Goal: Task Accomplishment & Management: Manage account settings

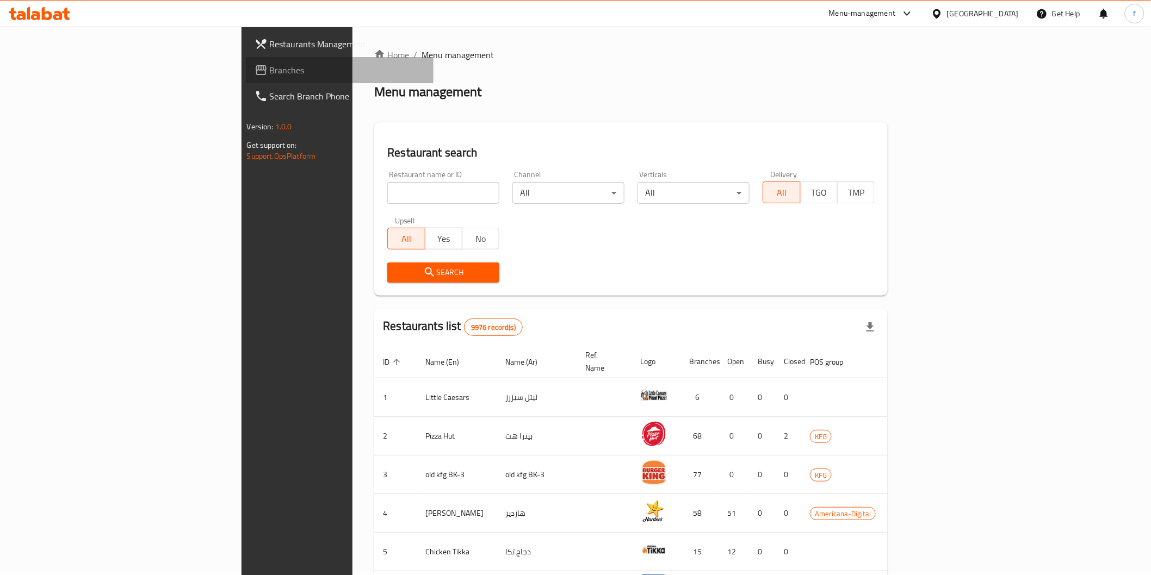
click at [270, 66] on span "Branches" at bounding box center [347, 70] width 155 height 13
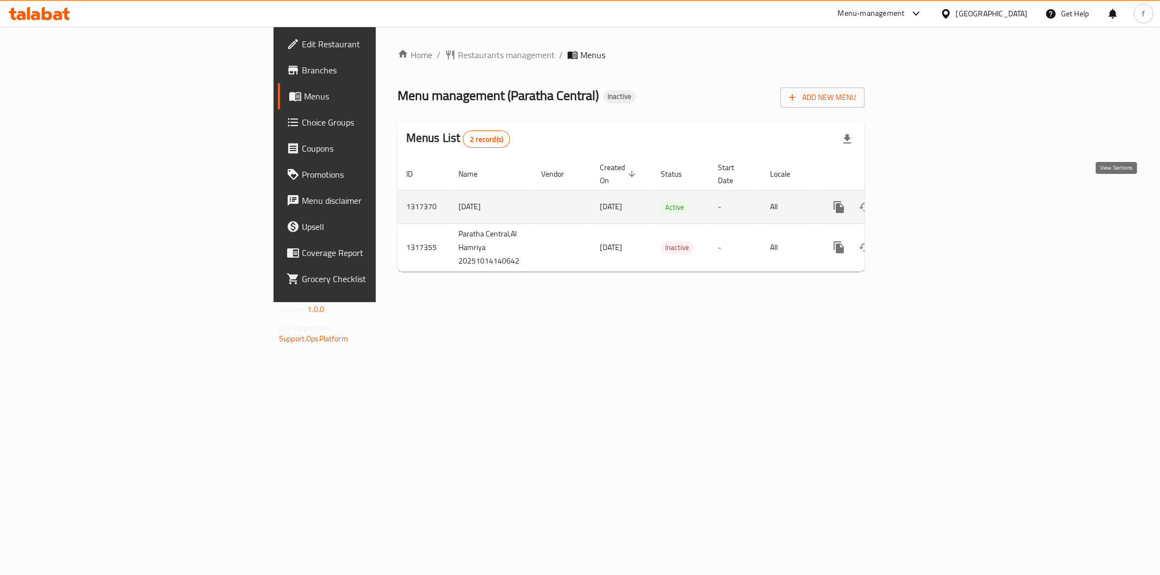
click at [924, 201] on icon "enhanced table" at bounding box center [917, 207] width 13 height 13
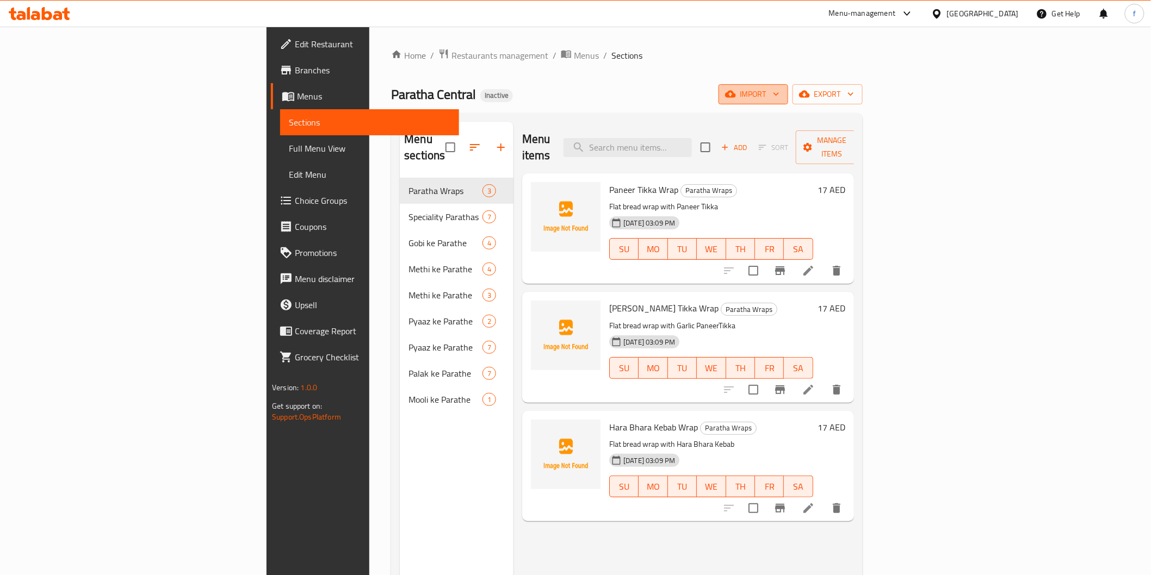
click at [779, 93] on span "import" at bounding box center [753, 95] width 52 height 14
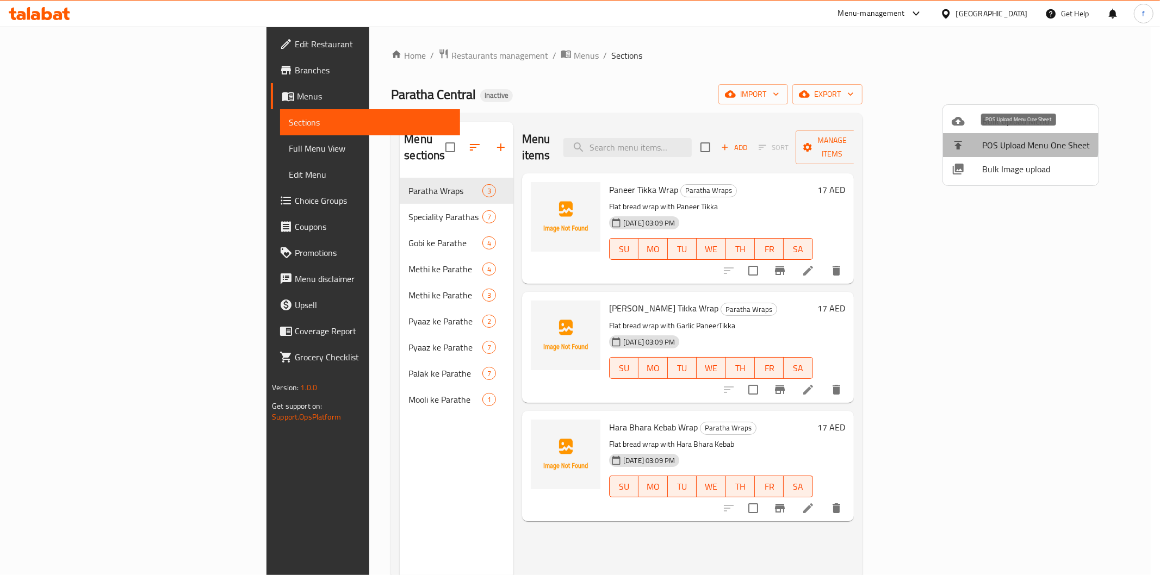
click at [1018, 140] on span "POS Upload Menu One Sheet" at bounding box center [1036, 145] width 108 height 13
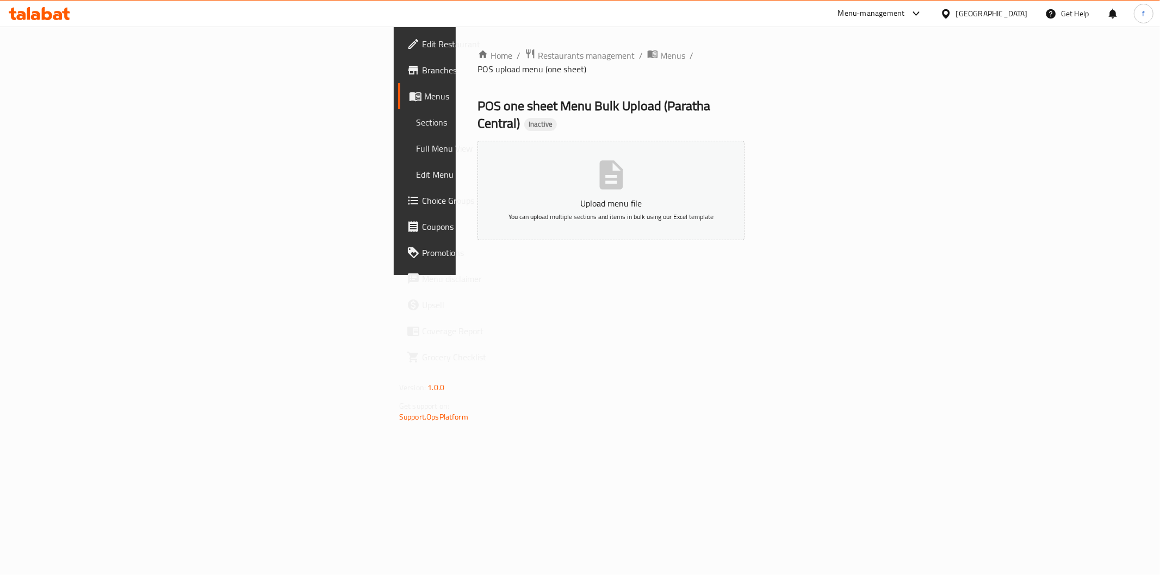
click at [424, 99] on span "Menus" at bounding box center [501, 96] width 154 height 13
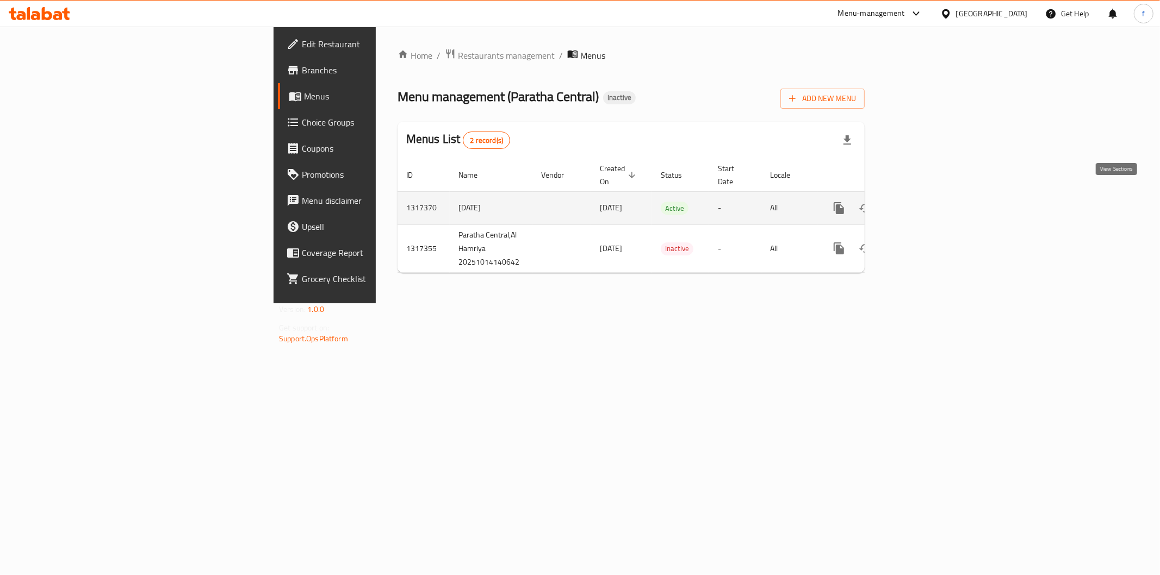
click at [924, 202] on icon "enhanced table" at bounding box center [917, 208] width 13 height 13
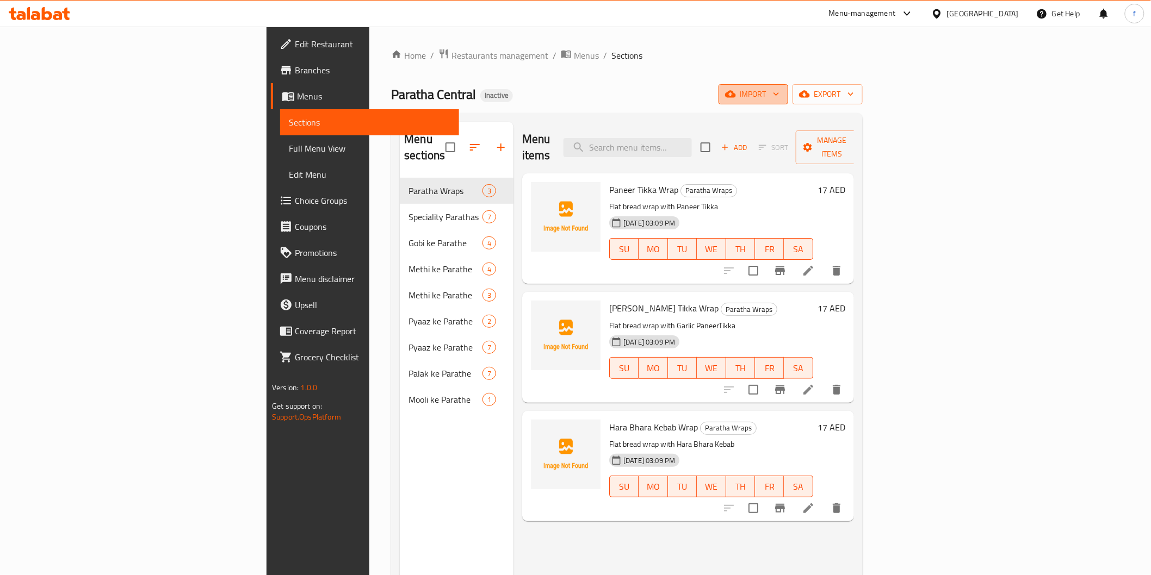
click at [781, 99] on icon "button" at bounding box center [776, 94] width 11 height 11
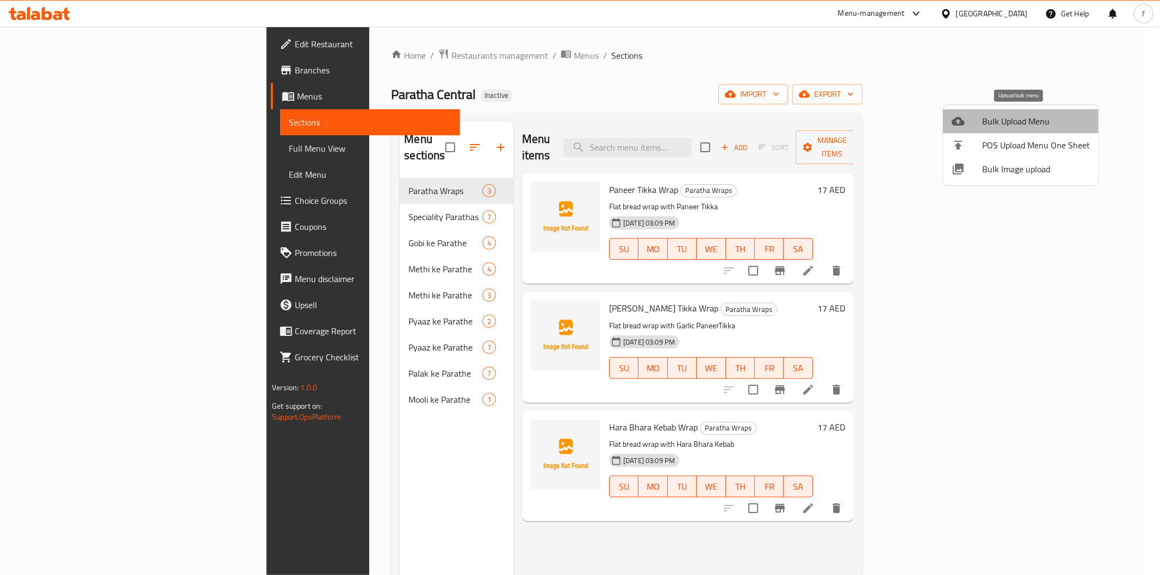
click at [1035, 128] on span "Bulk Upload Menu" at bounding box center [1036, 121] width 108 height 13
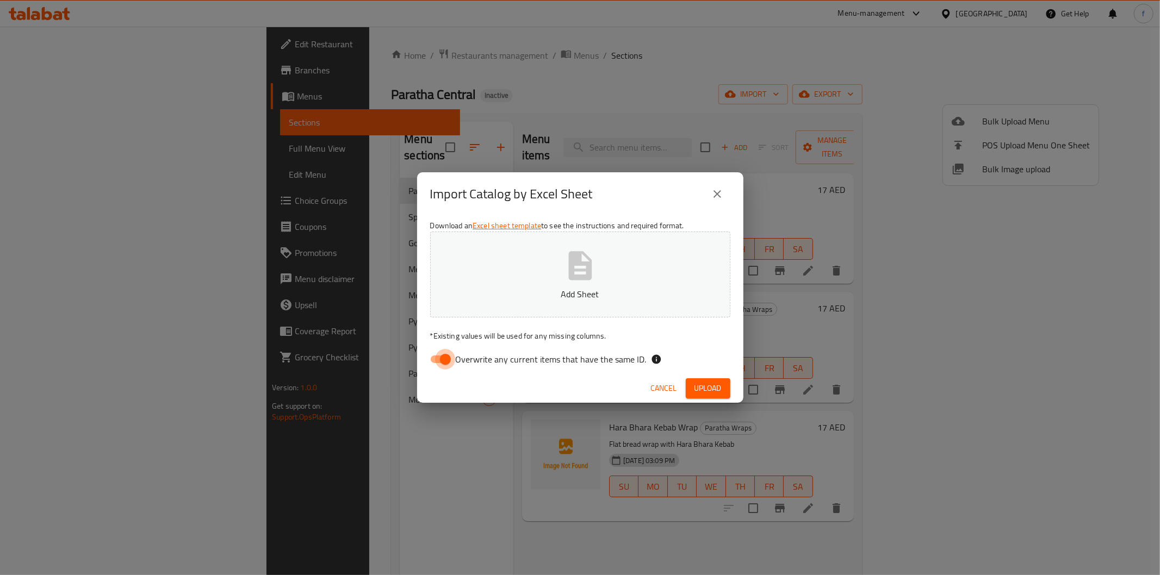
click at [442, 360] on input "Overwrite any current items that have the same ID." at bounding box center [445, 359] width 62 height 21
checkbox input "false"
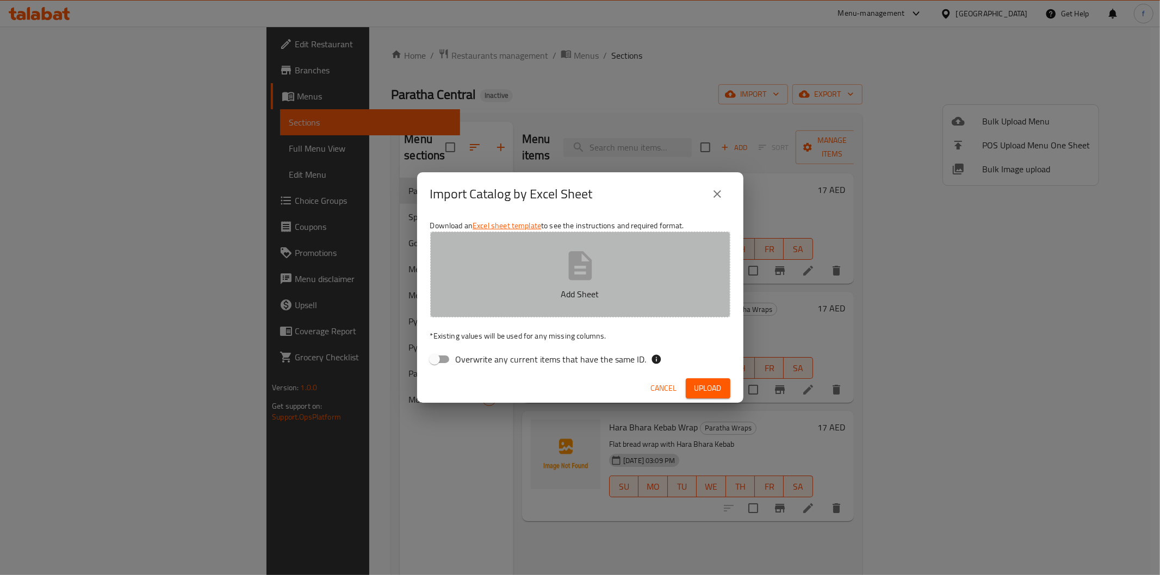
click at [599, 290] on p "Add Sheet" at bounding box center [580, 294] width 266 height 13
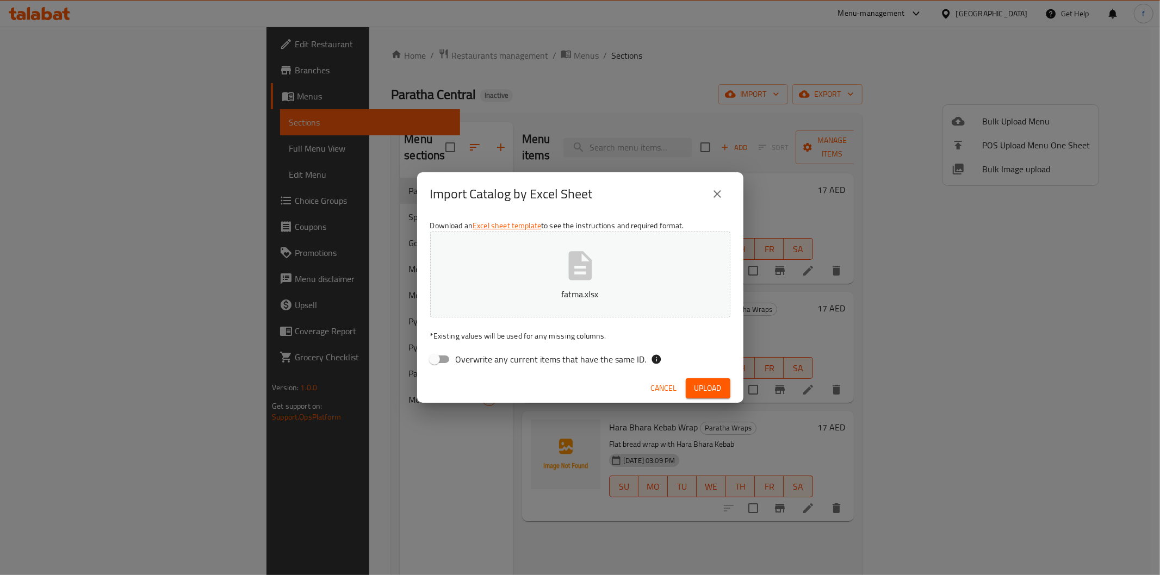
click at [737, 475] on div "Import Catalog by Excel Sheet Download an Excel sheet template to see the instr…" at bounding box center [580, 287] width 1160 height 575
click at [722, 194] on icon "close" at bounding box center [717, 194] width 13 height 13
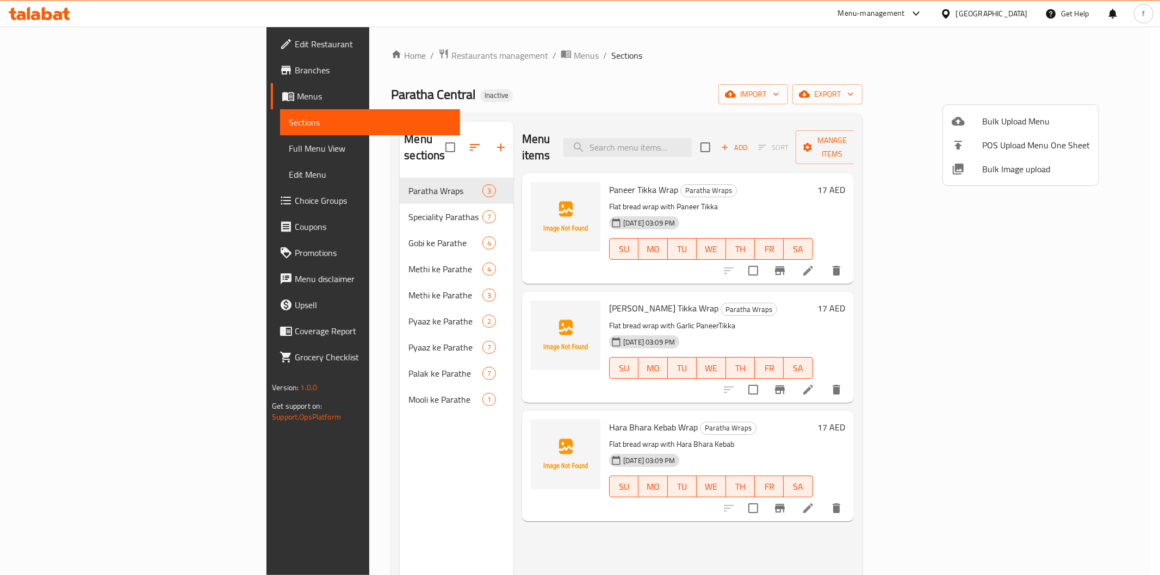
click at [90, 147] on div at bounding box center [580, 287] width 1160 height 575
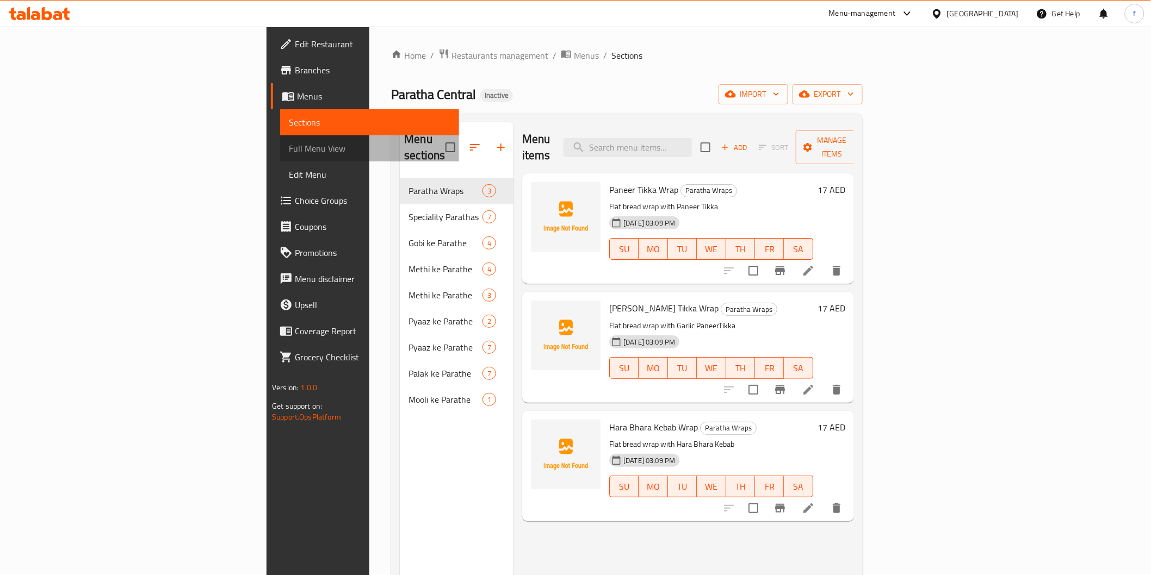
click at [289, 147] on span "Full Menu View" at bounding box center [369, 148] width 161 height 13
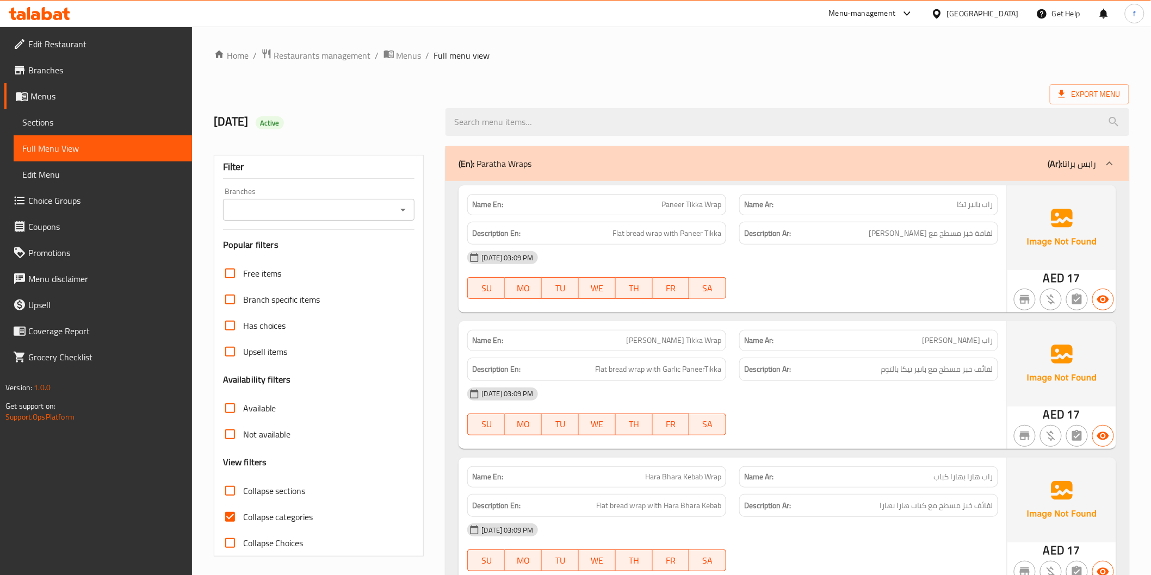
scroll to position [60, 0]
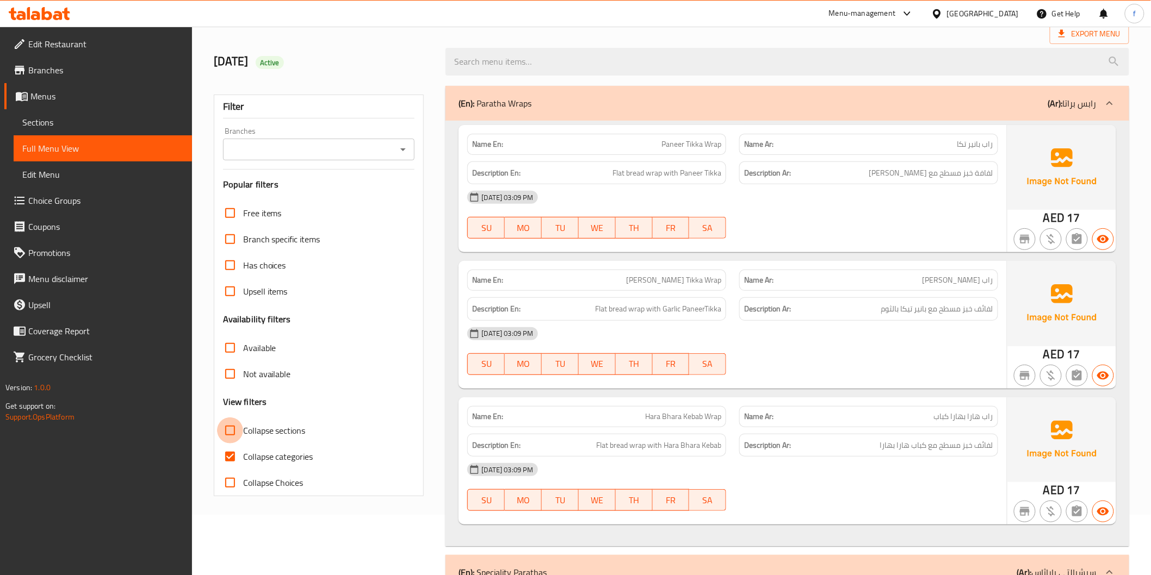
click at [233, 436] on input "Collapse sections" at bounding box center [230, 431] width 26 height 26
checkbox input "true"
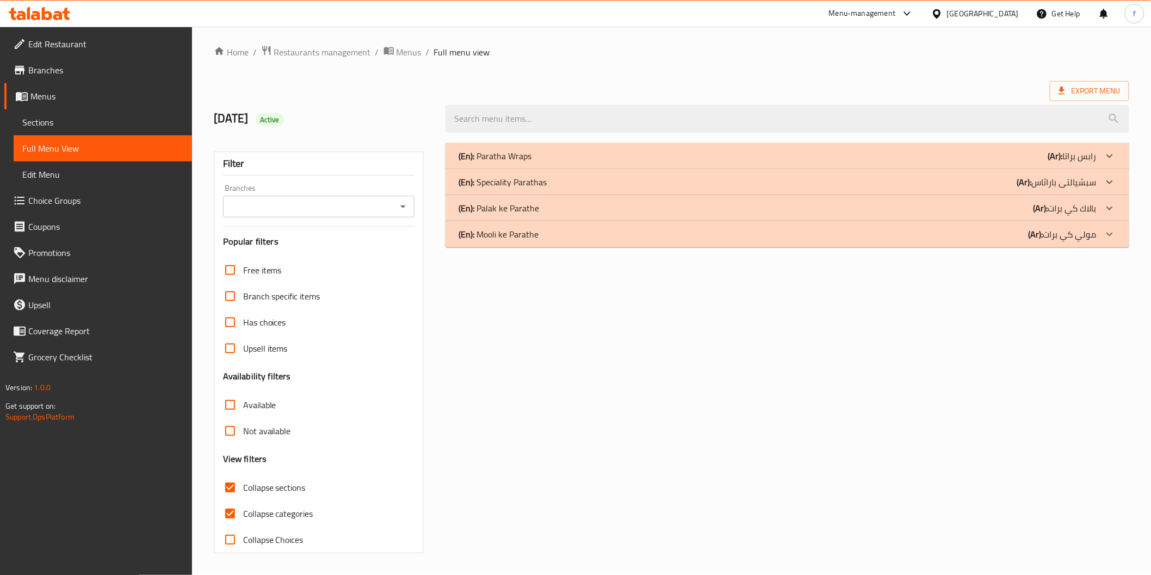
scroll to position [3, 0]
click at [234, 519] on input "Collapse categories" at bounding box center [230, 514] width 26 height 26
checkbox input "false"
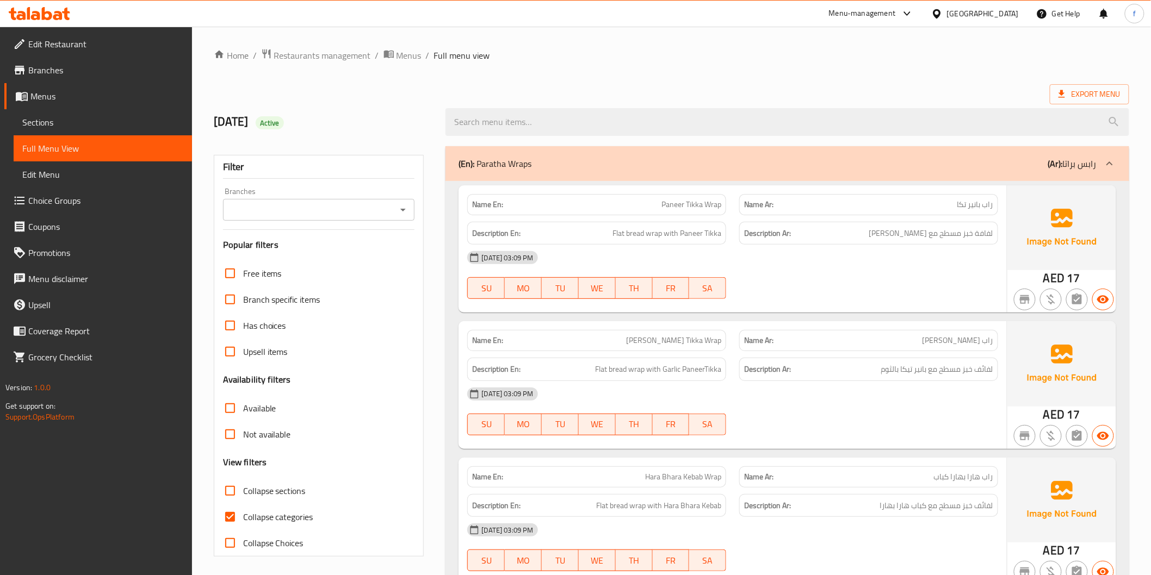
click at [71, 122] on span "Sections" at bounding box center [102, 122] width 161 height 13
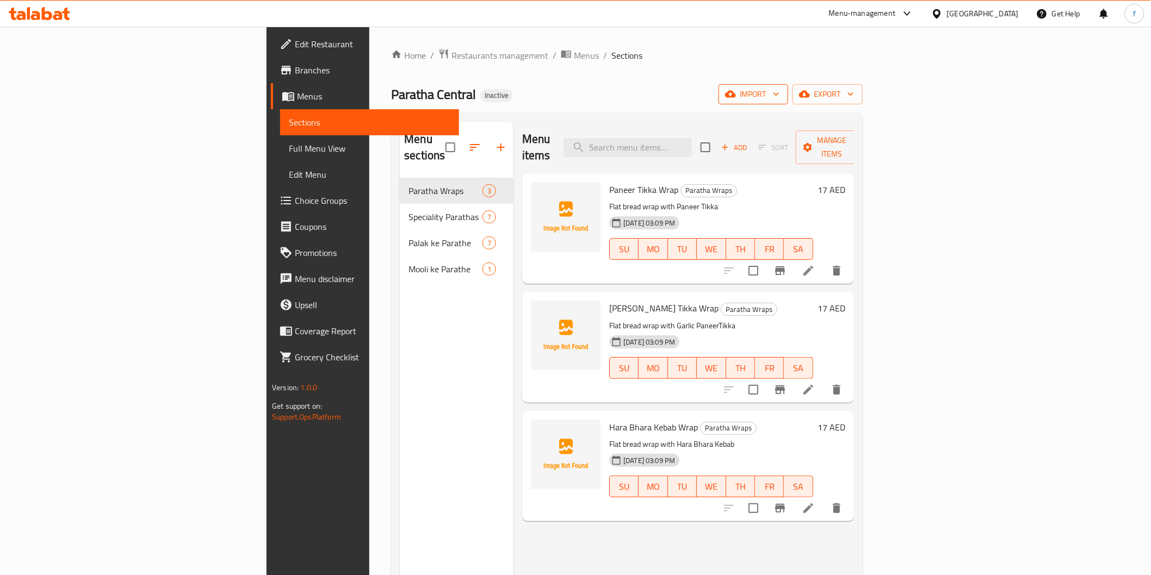
click at [781, 95] on icon "button" at bounding box center [776, 94] width 11 height 11
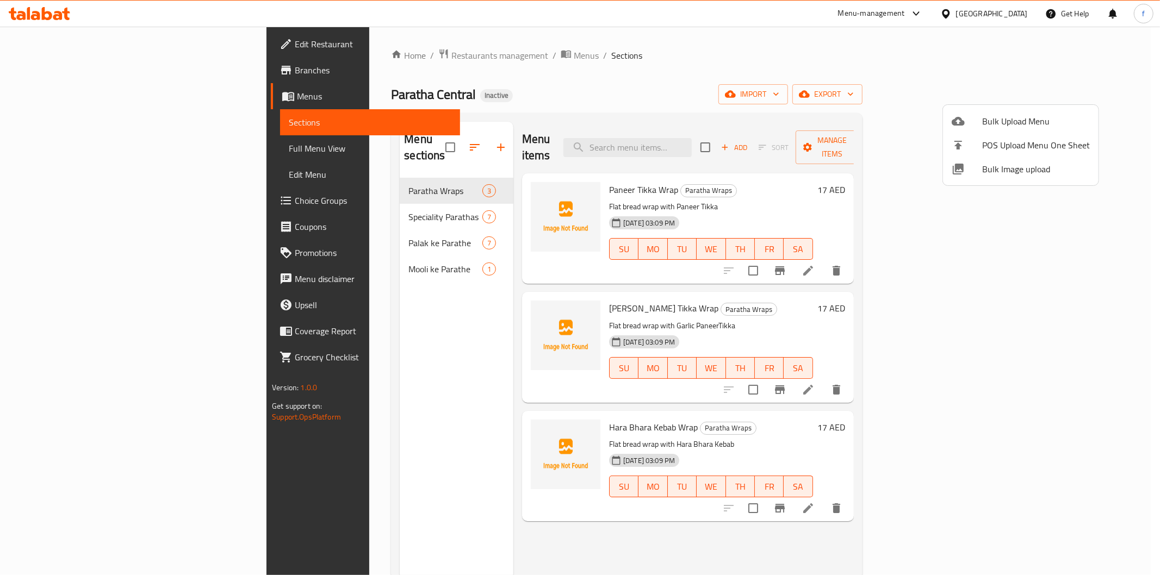
click at [1002, 142] on span "POS Upload Menu One Sheet" at bounding box center [1036, 145] width 108 height 13
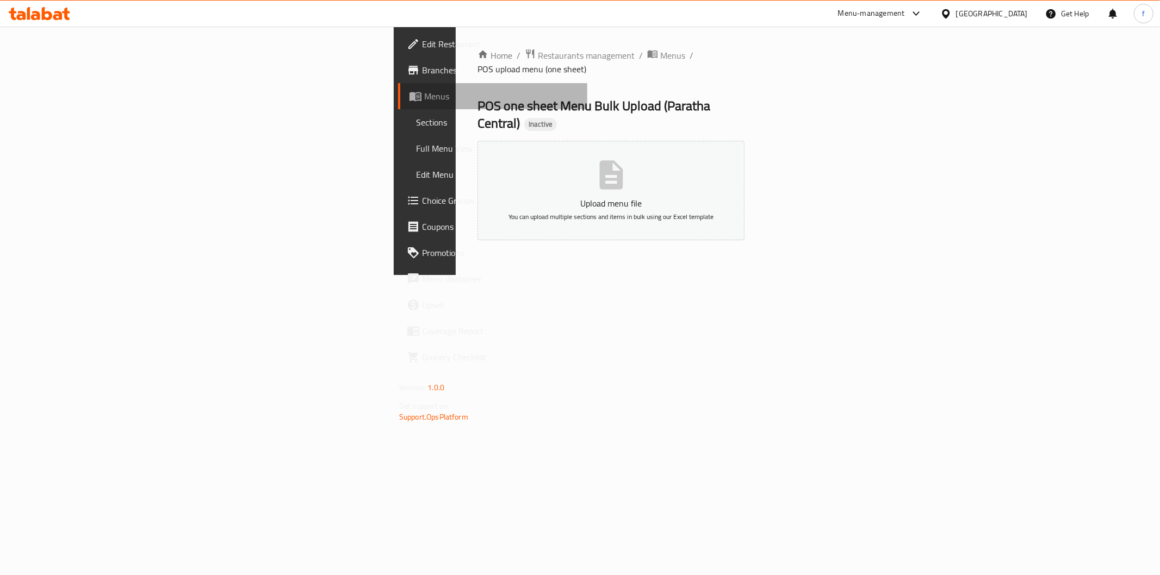
click at [424, 98] on span "Menus" at bounding box center [501, 96] width 154 height 13
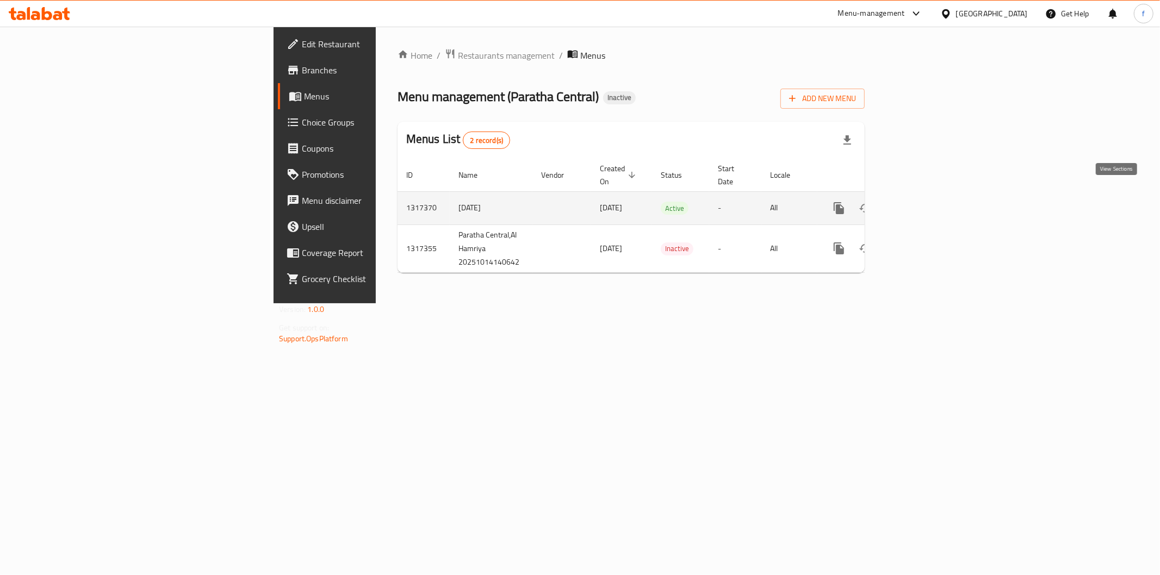
click at [924, 202] on icon "enhanced table" at bounding box center [917, 208] width 13 height 13
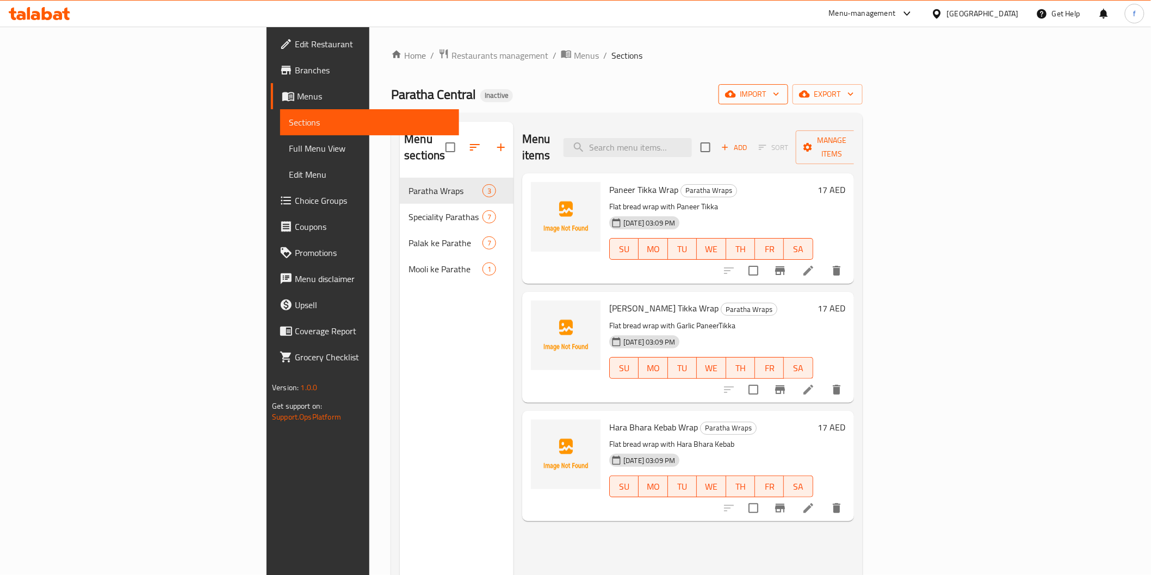
click at [779, 97] on span "import" at bounding box center [753, 95] width 52 height 14
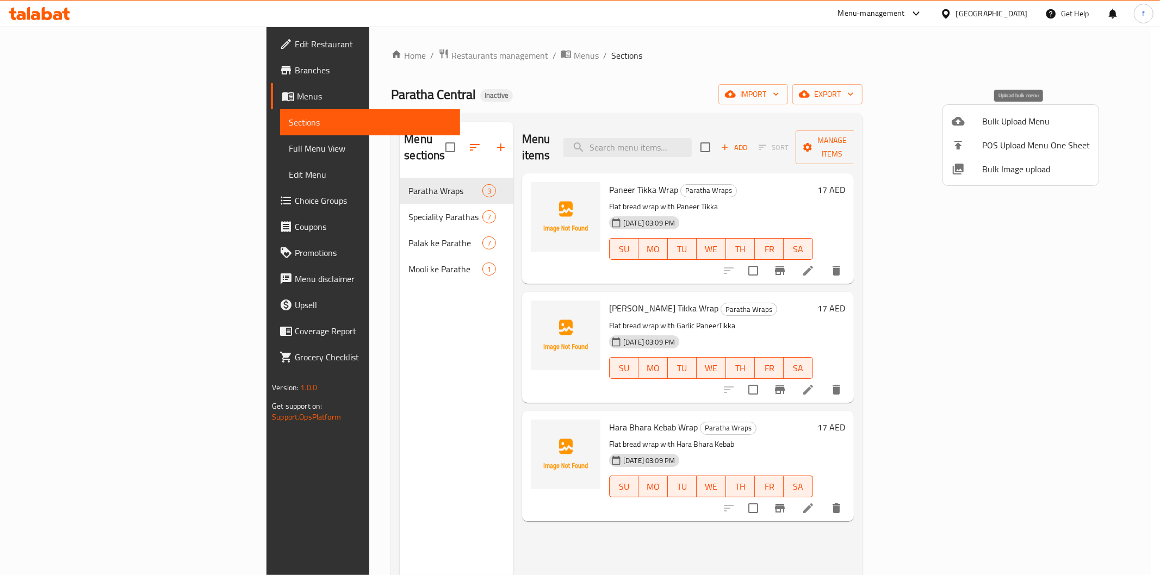
click at [1037, 126] on span "Bulk Upload Menu" at bounding box center [1036, 121] width 108 height 13
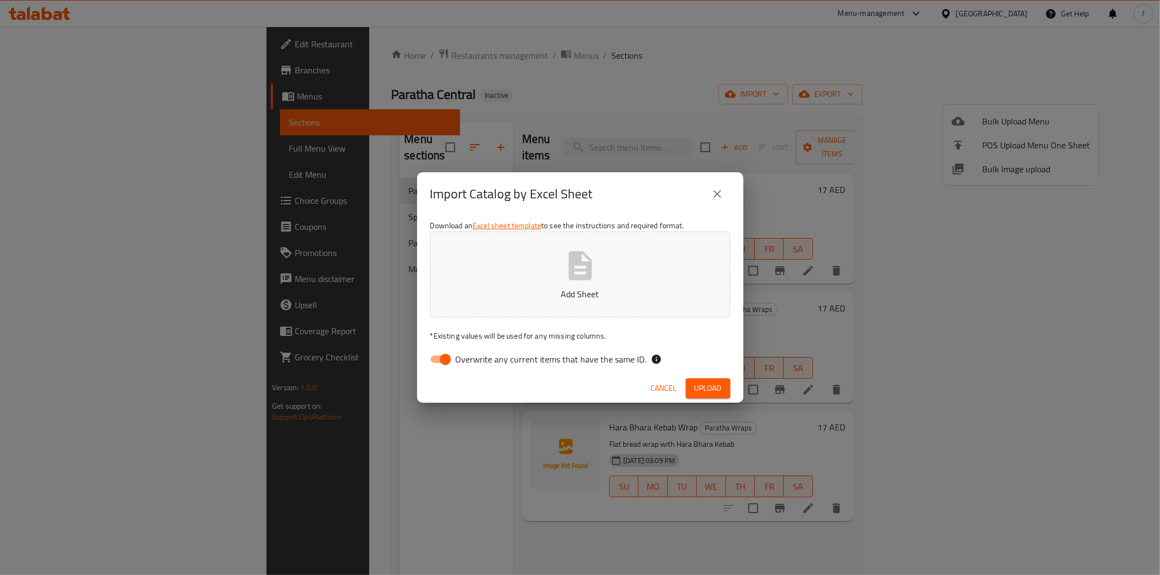
click at [438, 361] on input "Overwrite any current items that have the same ID." at bounding box center [445, 359] width 62 height 21
checkbox input "false"
click at [512, 288] on p "Add Sheet" at bounding box center [580, 294] width 266 height 13
click at [723, 393] on button "Upload" at bounding box center [708, 388] width 45 height 20
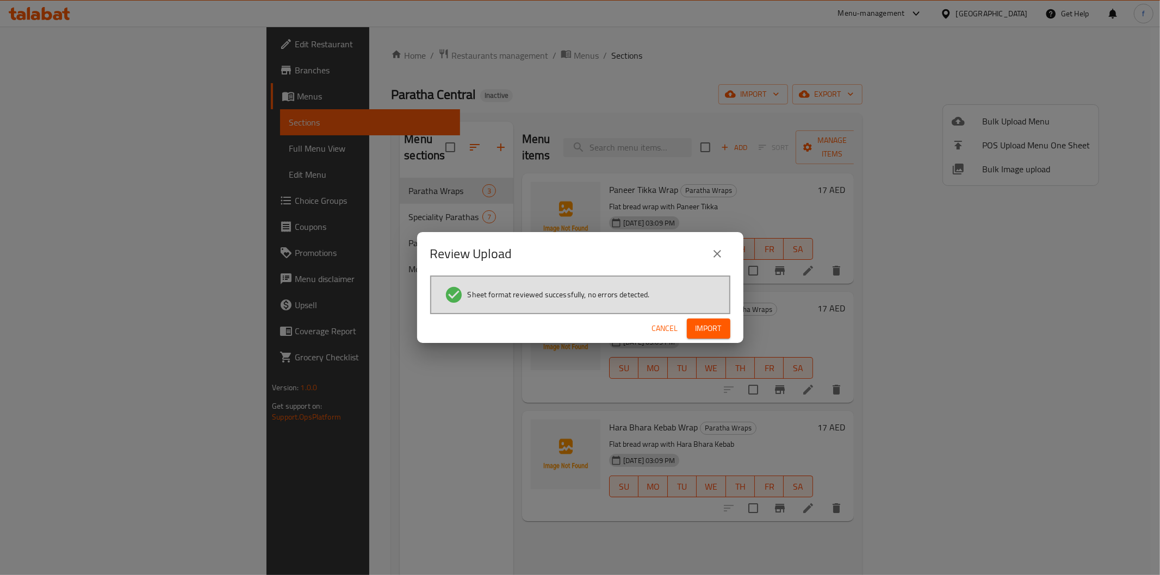
click at [717, 332] on span "Import" at bounding box center [709, 329] width 26 height 14
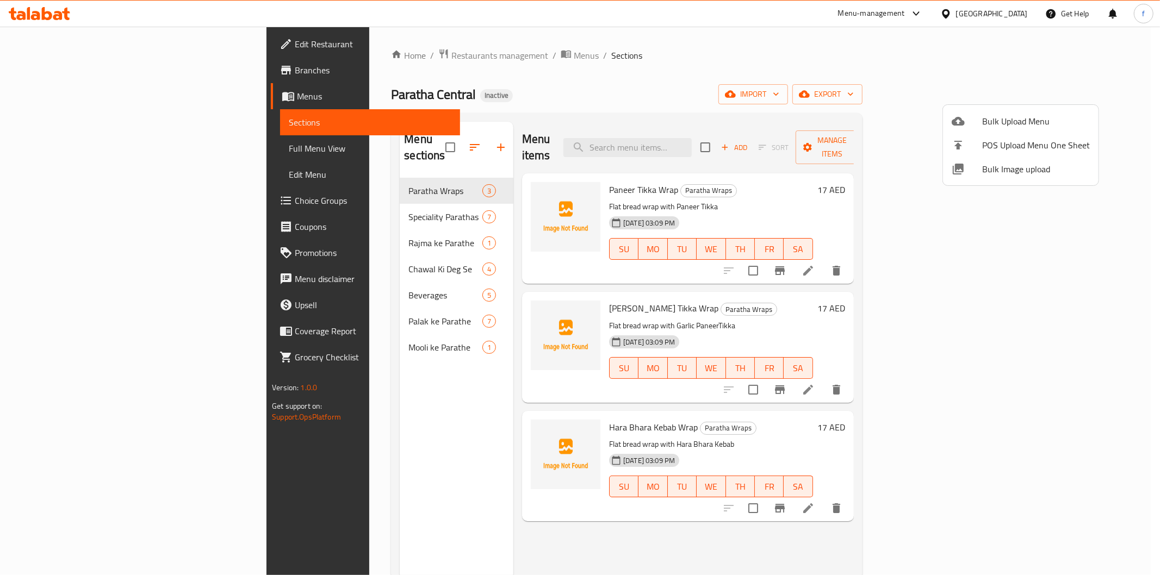
click at [104, 154] on div at bounding box center [580, 287] width 1160 height 575
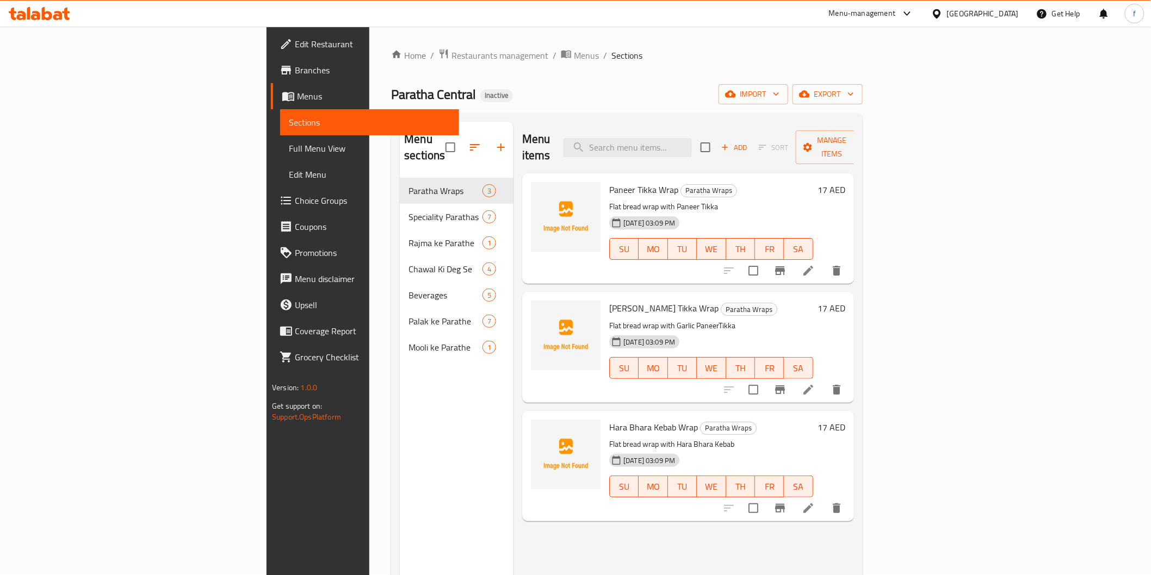
click at [289, 151] on span "Full Menu View" at bounding box center [369, 148] width 161 height 13
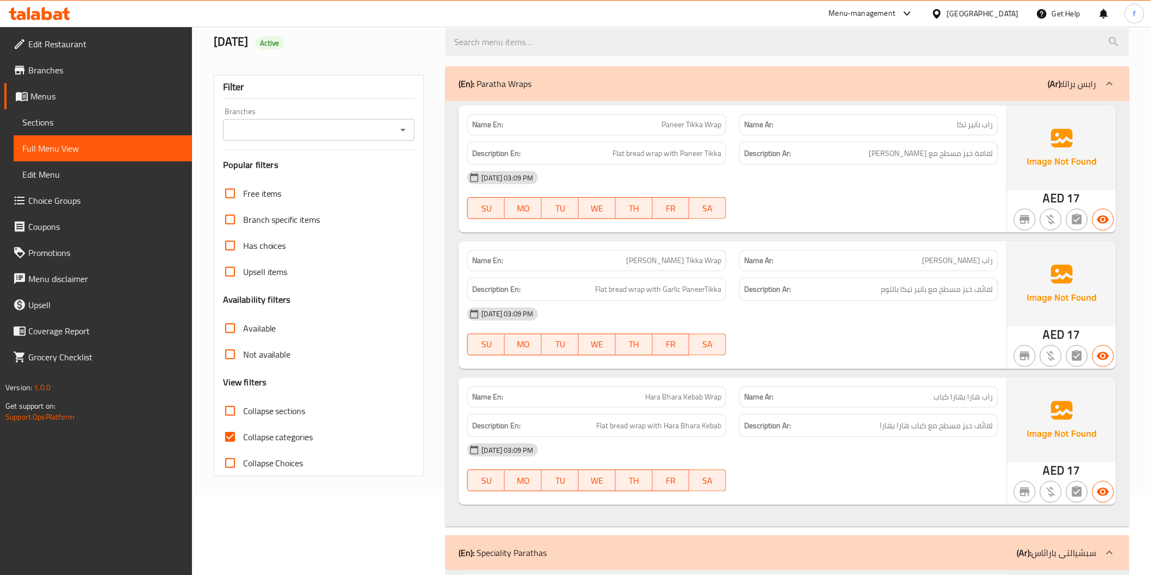
scroll to position [181, 0]
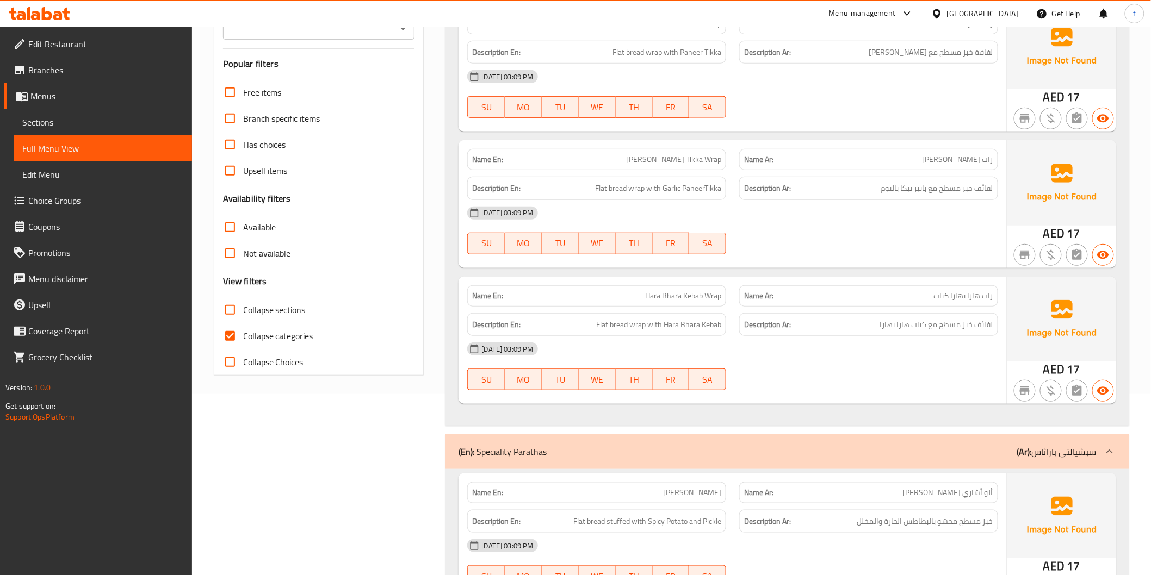
click at [231, 365] on input "Collapse Choices" at bounding box center [230, 362] width 26 height 26
checkbox input "false"
click at [226, 343] on input "Collapse categories" at bounding box center [230, 336] width 26 height 26
checkbox input "false"
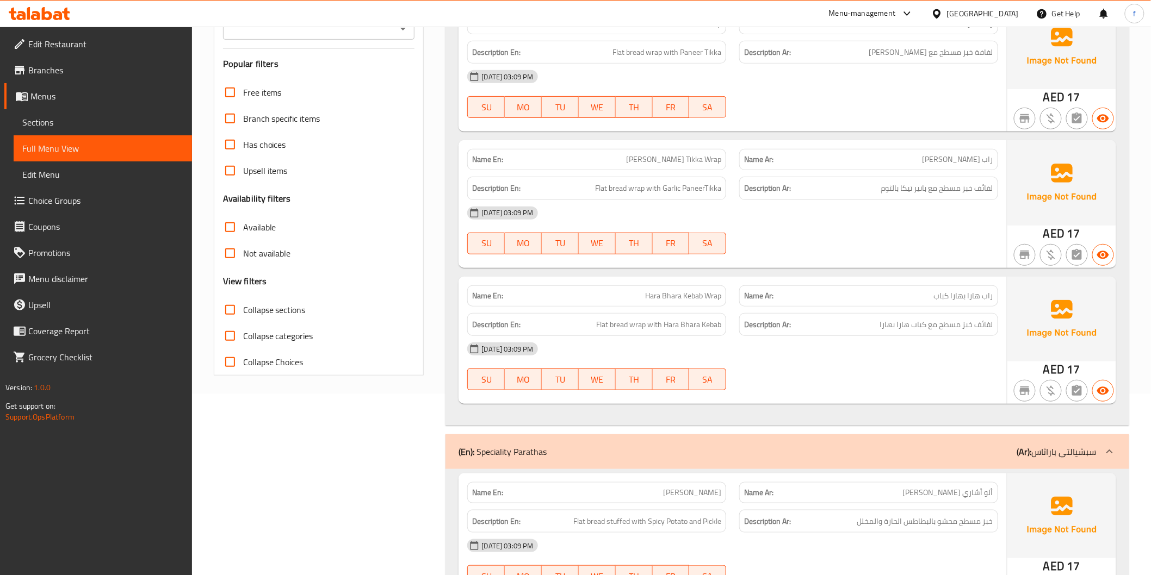
click at [237, 313] on input "Collapse sections" at bounding box center [230, 310] width 26 height 26
checkbox input "true"
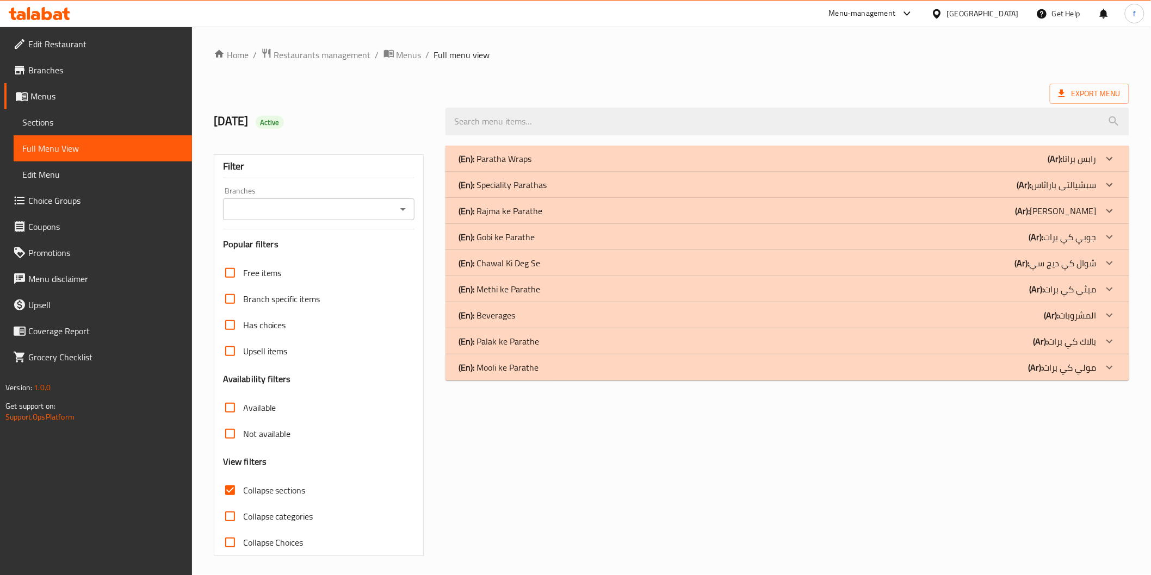
scroll to position [0, 0]
click at [549, 319] on div "(En): Beverages (Ar): المشروبات" at bounding box center [776, 315] width 637 height 13
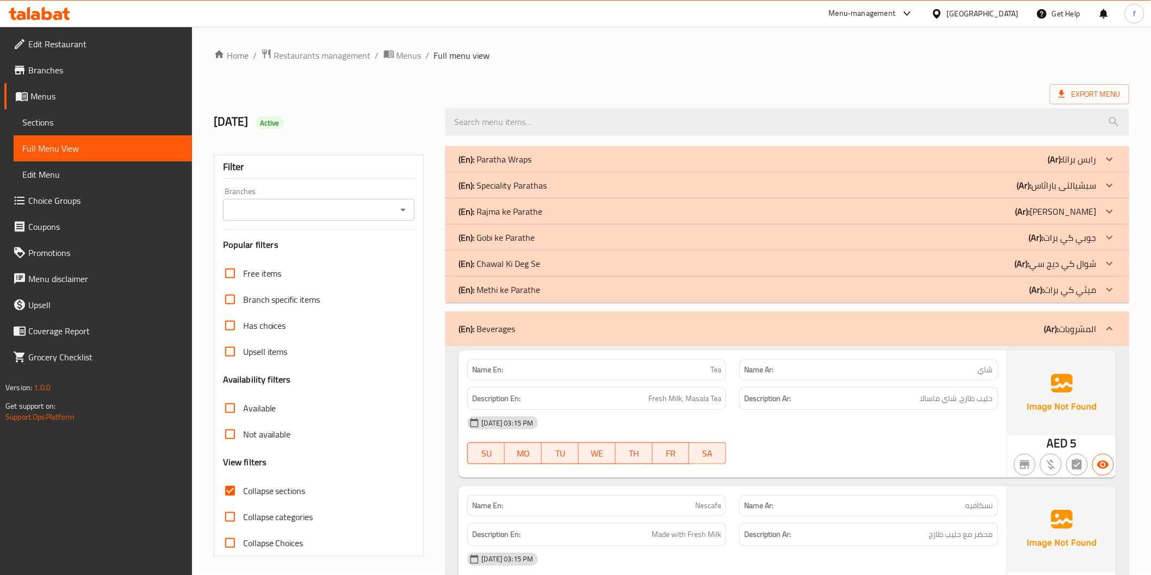
click at [612, 265] on div "(En): Chawal Ki Deg Se (Ar): شوال كي ديج سي" at bounding box center [776, 263] width 637 height 13
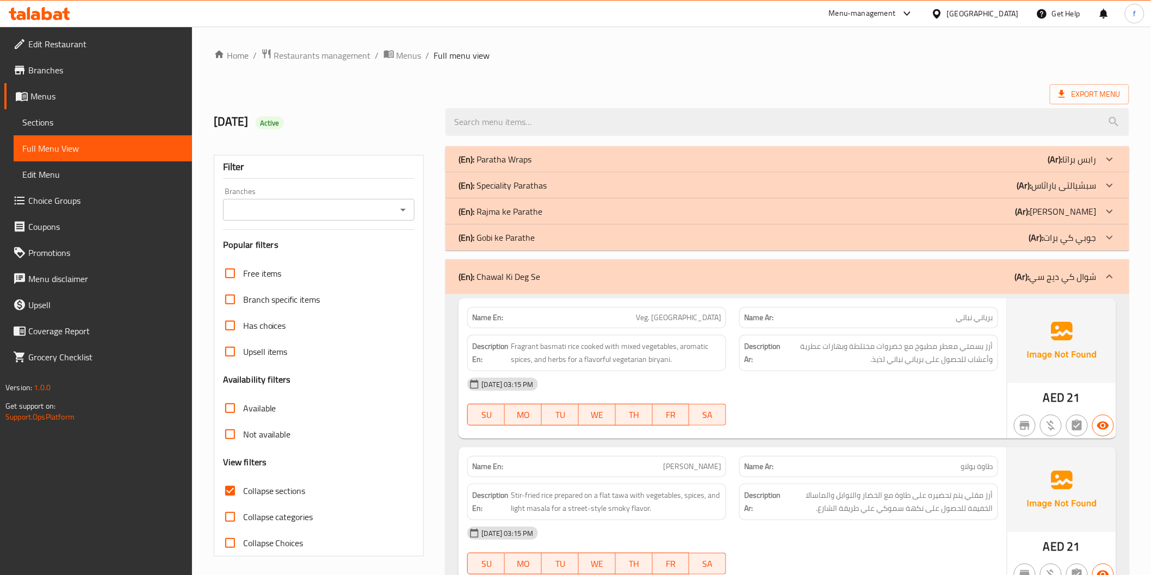
click at [576, 213] on div "(En): Rajma ke Parathe (Ar): راجما كي برات" at bounding box center [776, 211] width 637 height 13
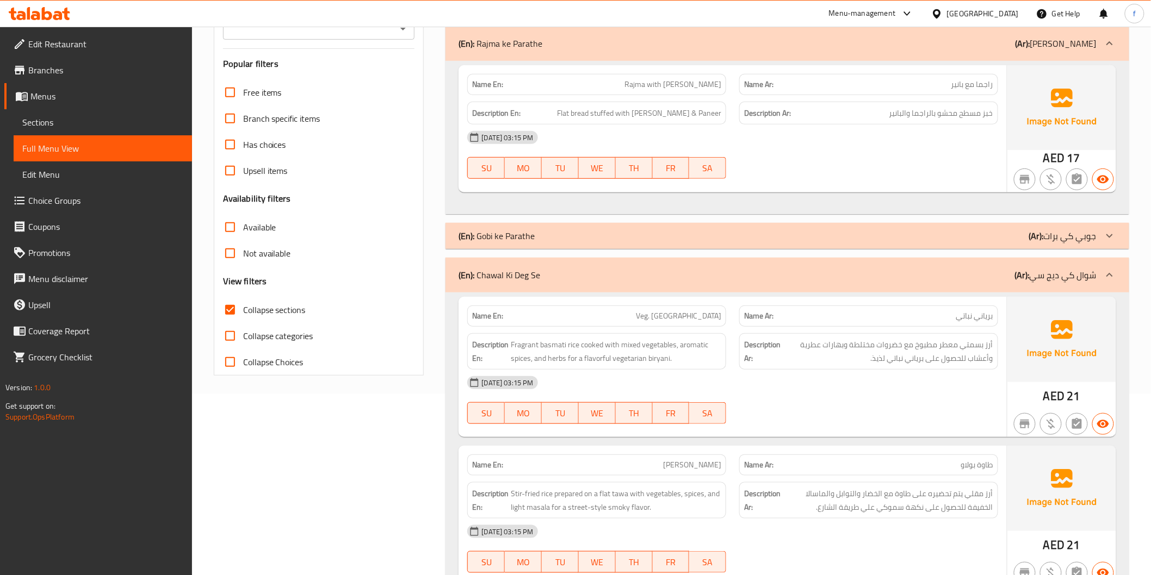
scroll to position [121, 0]
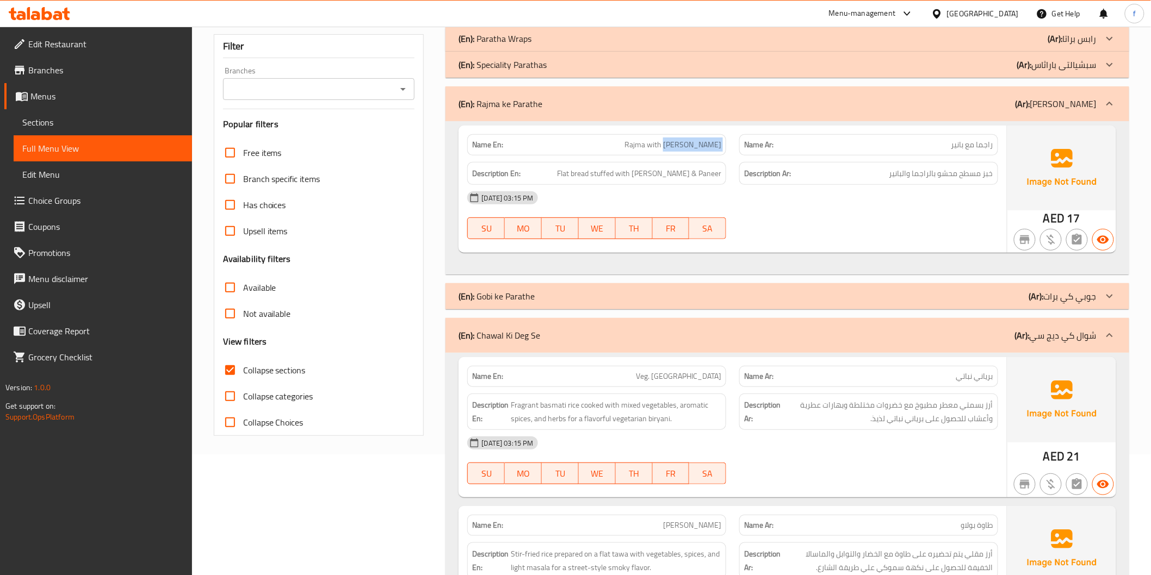
drag, startPoint x: 698, startPoint y: 140, endPoint x: 732, endPoint y: 150, distance: 35.5
click at [732, 150] on div "Name En: Rajma with Paneer Name Ar: راجما مع بانير" at bounding box center [732, 145] width 543 height 34
copy span "Paneer"
click at [761, 219] on div "14-10-2025 03:15 PM SU MO TU WE TH FR SA" at bounding box center [732, 215] width 543 height 61
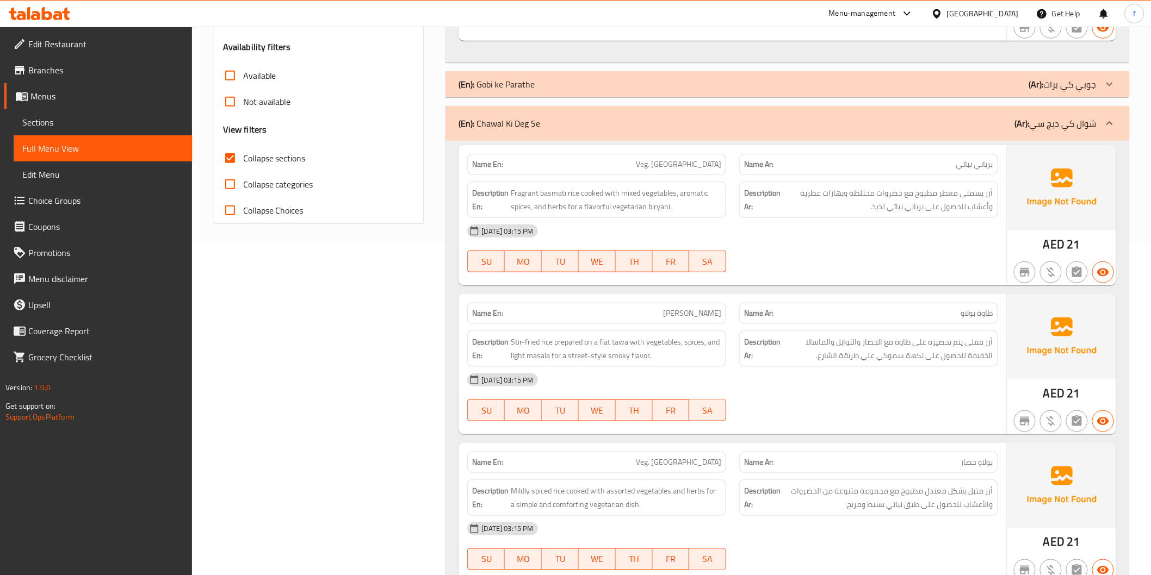
scroll to position [362, 0]
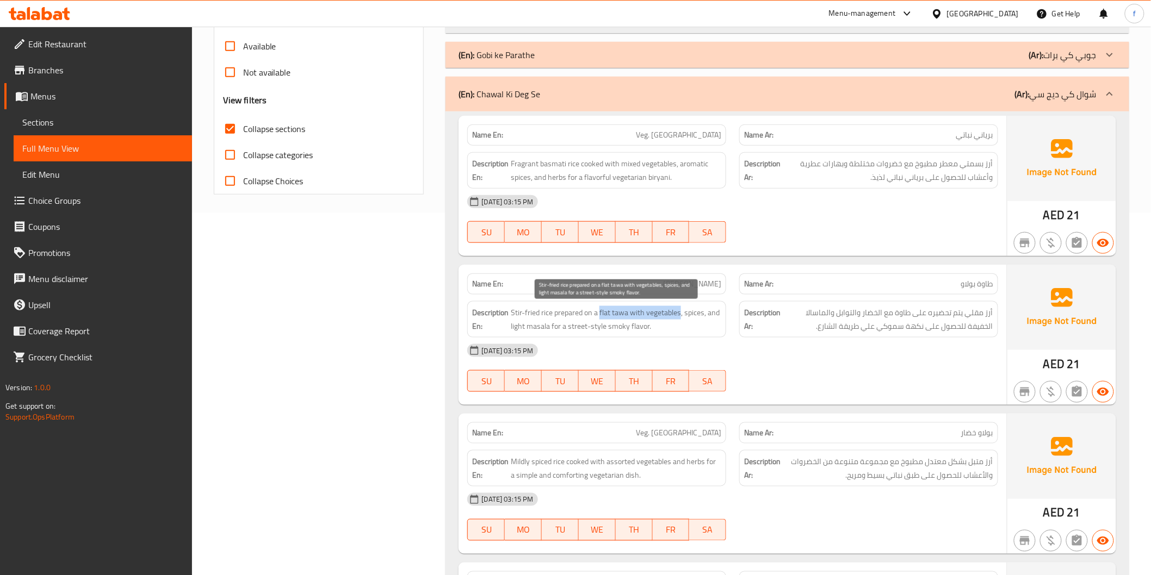
drag, startPoint x: 600, startPoint y: 311, endPoint x: 680, endPoint y: 316, distance: 80.1
click at [680, 316] on span "Stir-fried rice prepared on a flat tawa with vegetables, spices, and light masa…" at bounding box center [616, 319] width 210 height 27
click at [696, 286] on span "[PERSON_NAME]" at bounding box center [692, 283] width 58 height 11
drag, startPoint x: 684, startPoint y: 286, endPoint x: 721, endPoint y: 282, distance: 37.8
click at [721, 282] on div "Name En: Tawa Pulao" at bounding box center [596, 284] width 259 height 21
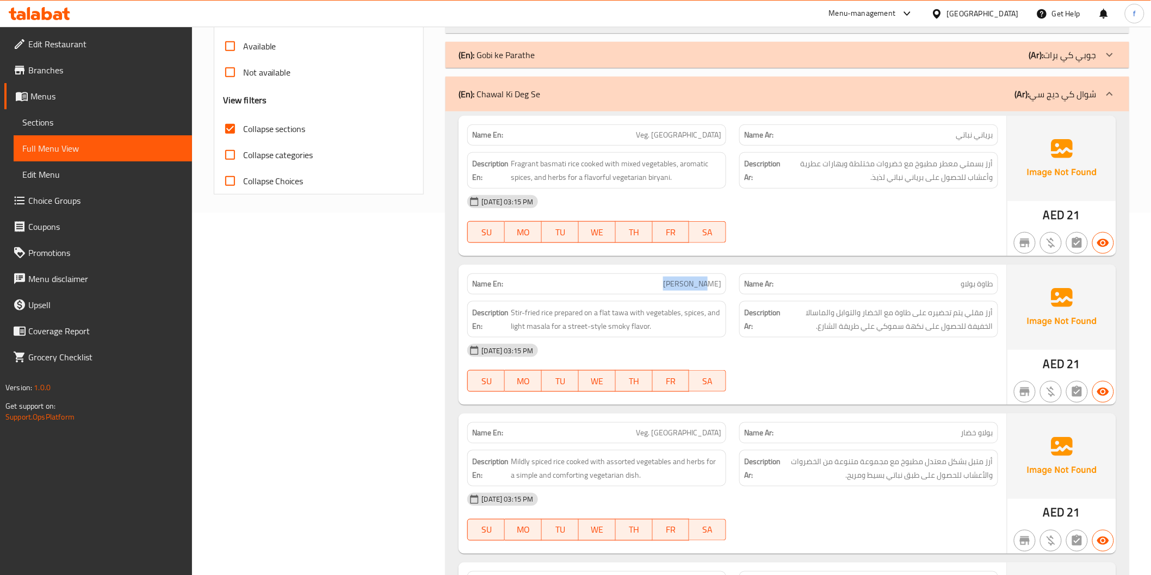
copy span "[PERSON_NAME]"
click at [111, 118] on span "Sections" at bounding box center [102, 122] width 161 height 13
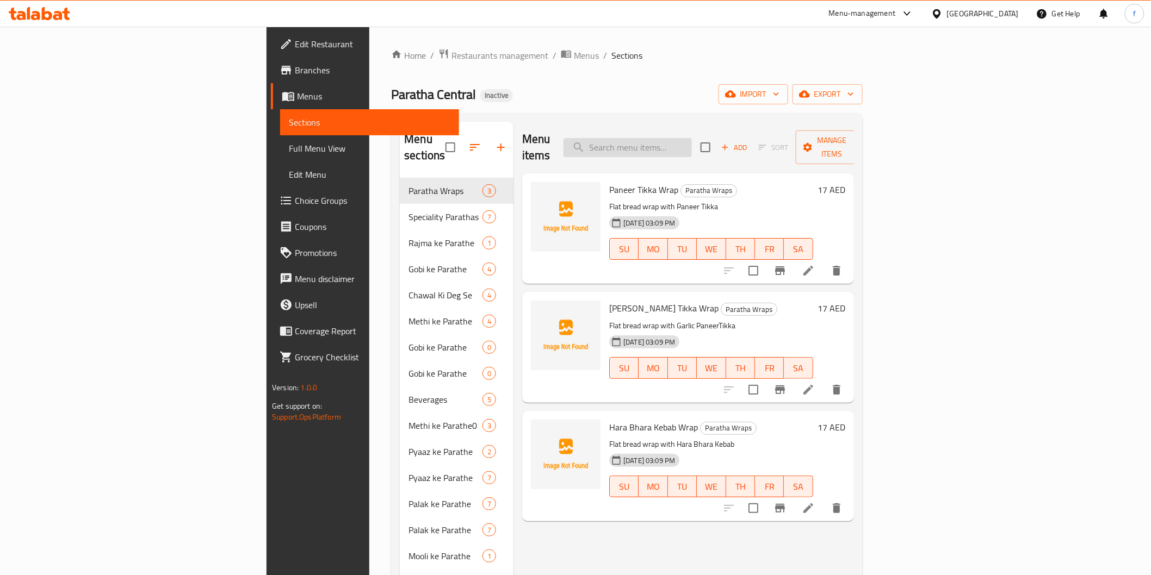
click at [692, 140] on input "search" at bounding box center [627, 147] width 128 height 19
paste input "[PERSON_NAME]"
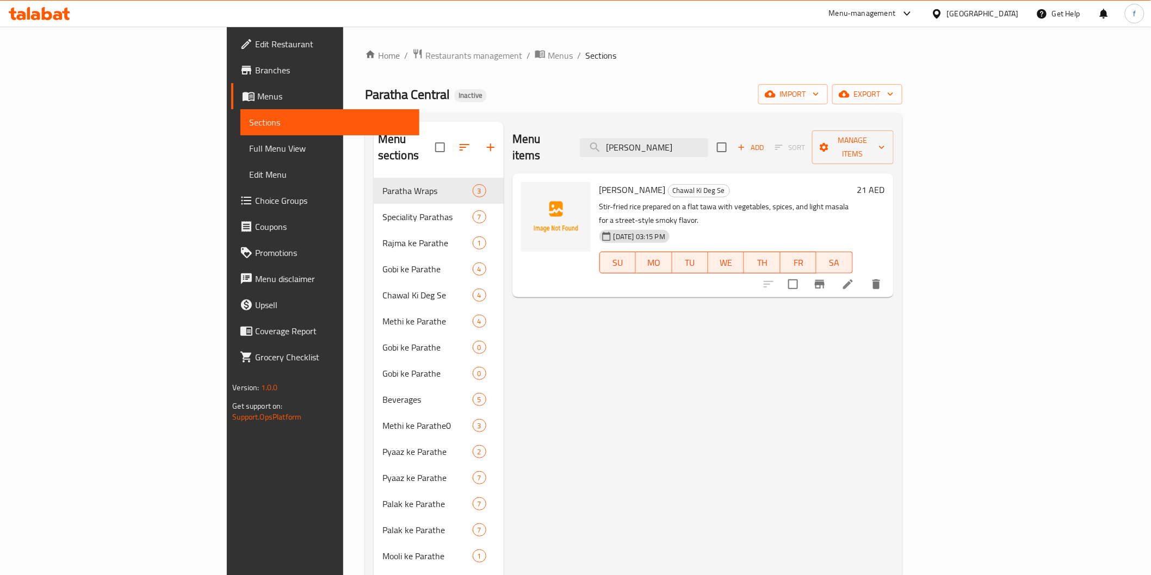
type input "[PERSON_NAME]"
click at [854, 278] on icon at bounding box center [847, 284] width 13 height 13
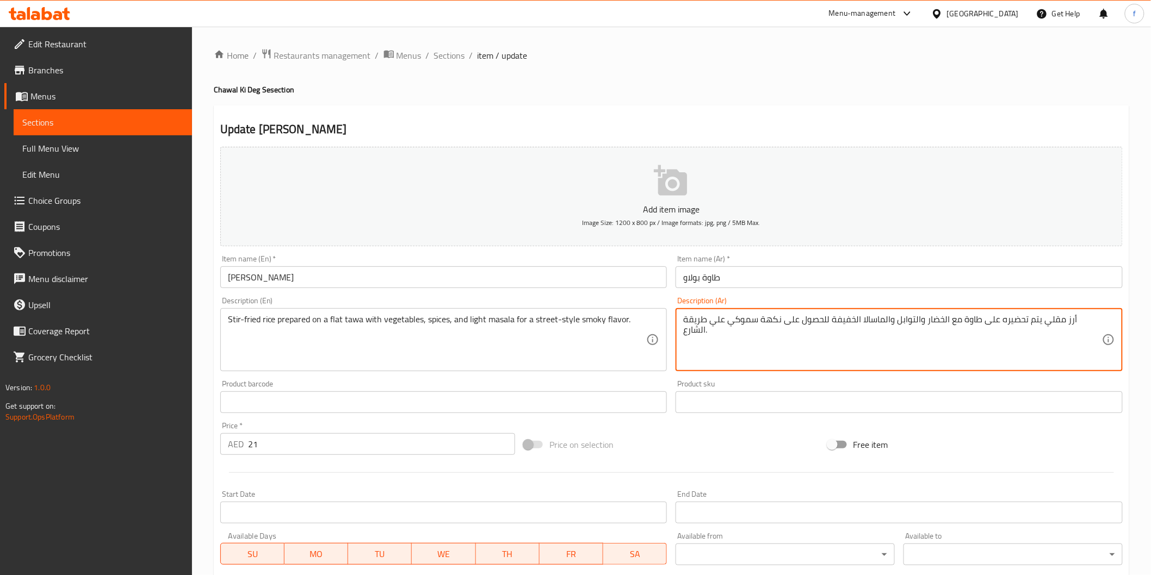
click at [985, 319] on textarea "أرز مقلي يتم تحضيره على طاوة مع الخضار والتوابل والماسالا الخفيفة للحصول على نك…" at bounding box center [892, 340] width 419 height 52
type textarea "أرز مقلي يتم تحضيره على طاوة مسطحه مع الخضار والتوابل والماسالا الخفيفة للحصول …"
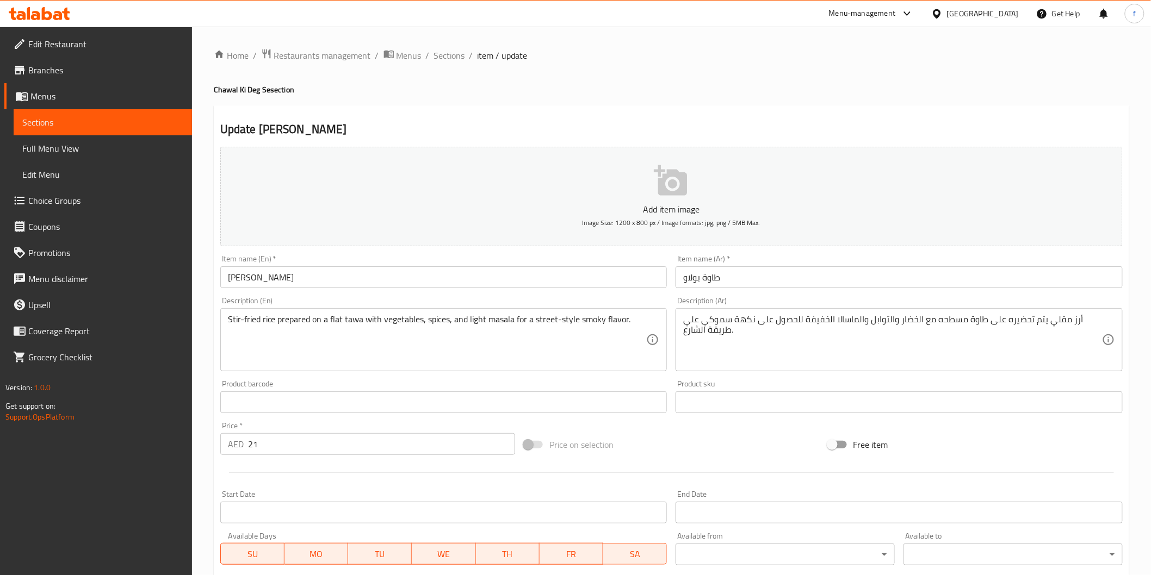
scroll to position [191, 0]
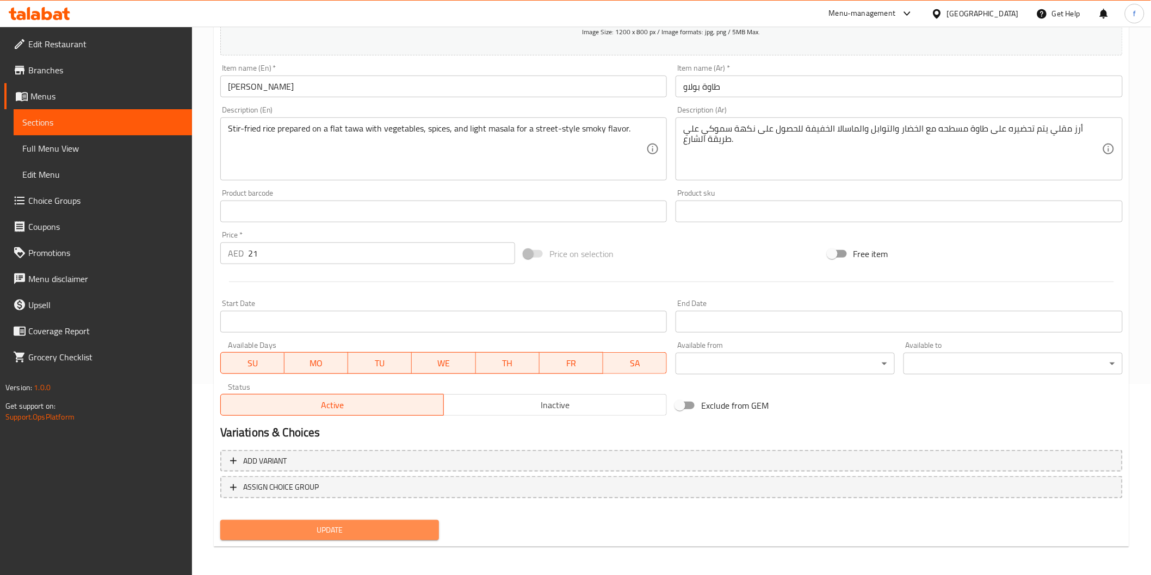
click at [383, 532] on span "Update" at bounding box center [330, 531] width 202 height 14
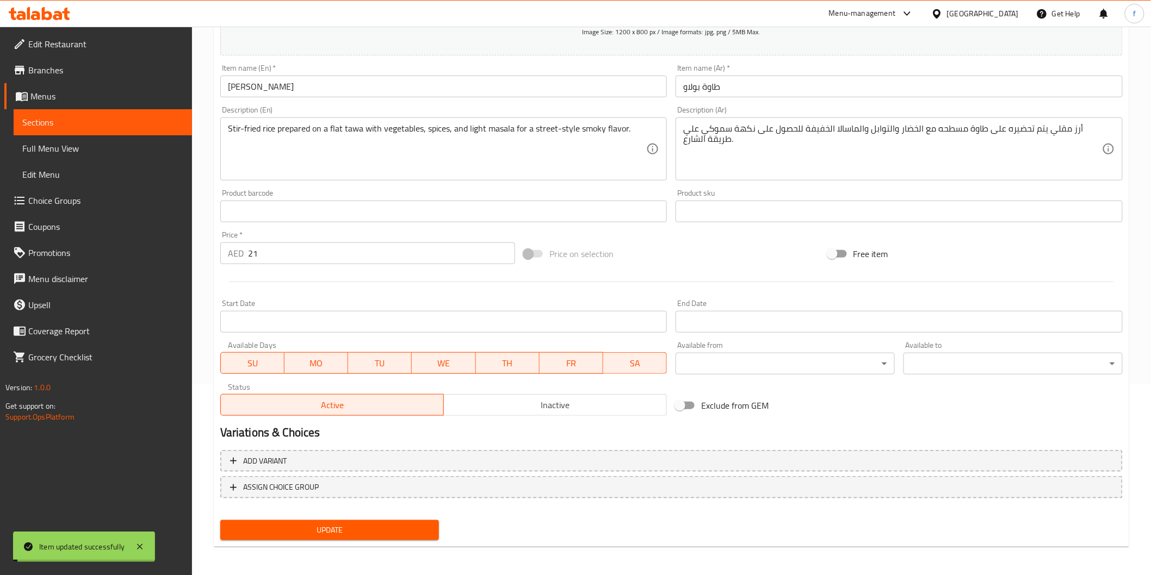
click at [99, 147] on span "Full Menu View" at bounding box center [102, 148] width 161 height 13
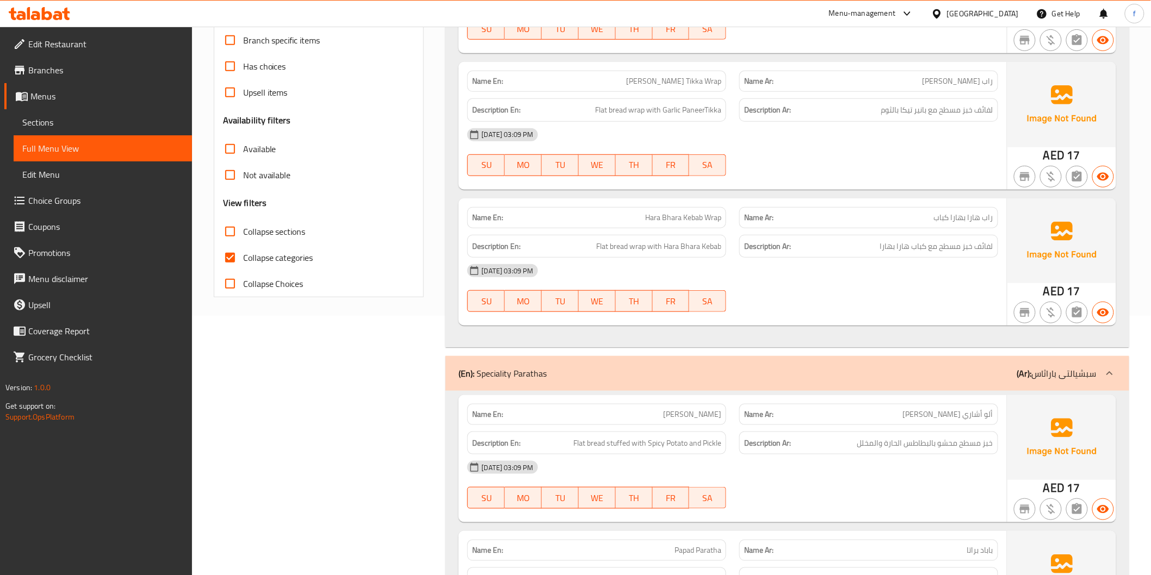
scroll to position [251, 0]
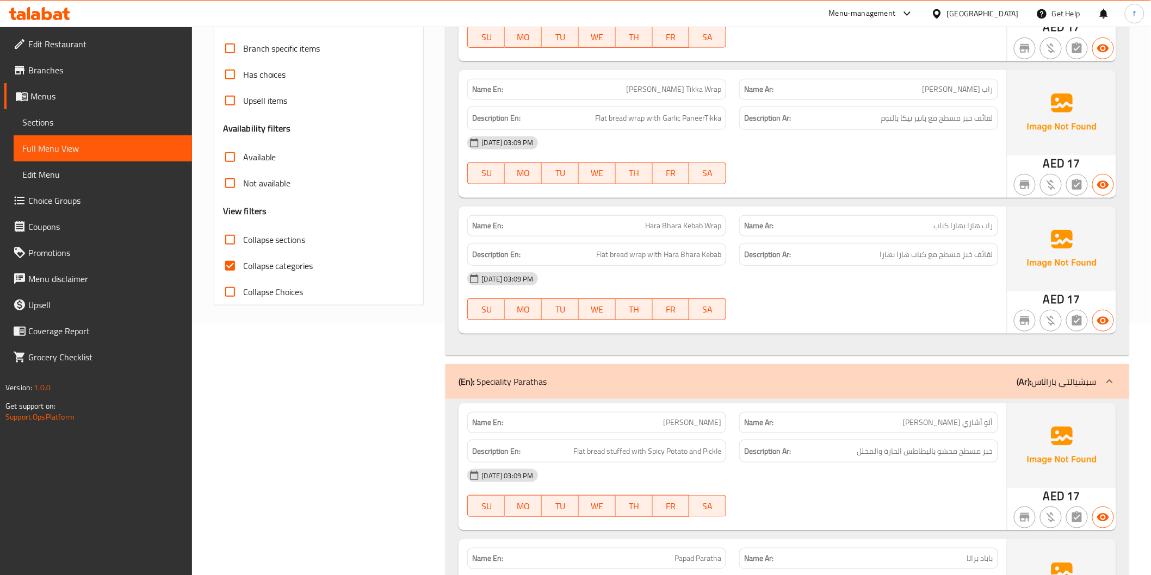
click at [226, 241] on input "Collapse sections" at bounding box center [230, 240] width 26 height 26
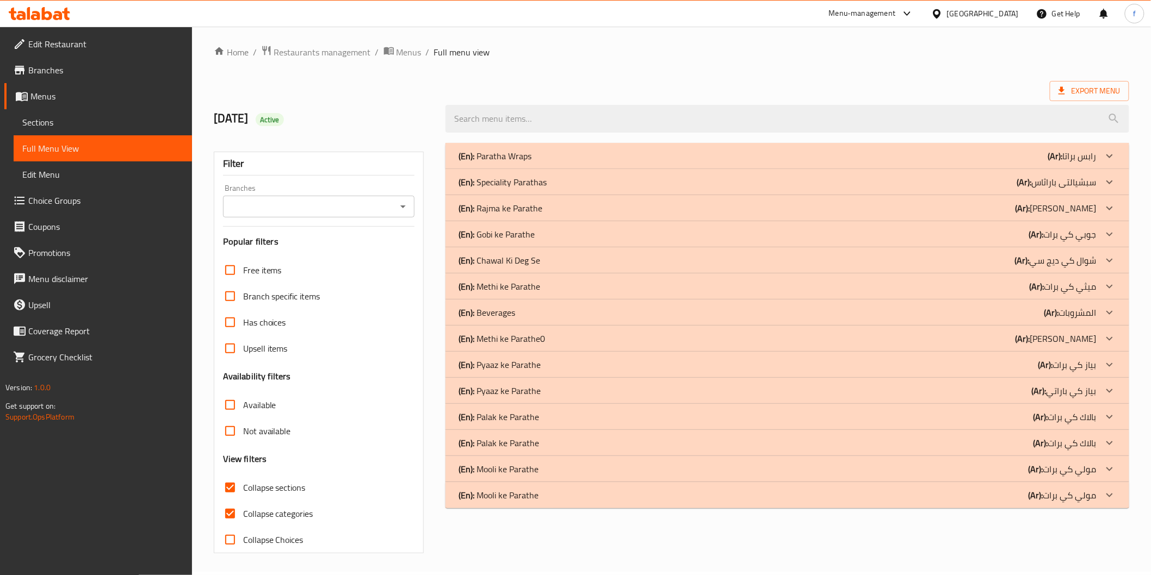
scroll to position [3, 0]
click at [544, 303] on div "(En): Beverages (Ar): المشروبات" at bounding box center [786, 313] width 683 height 26
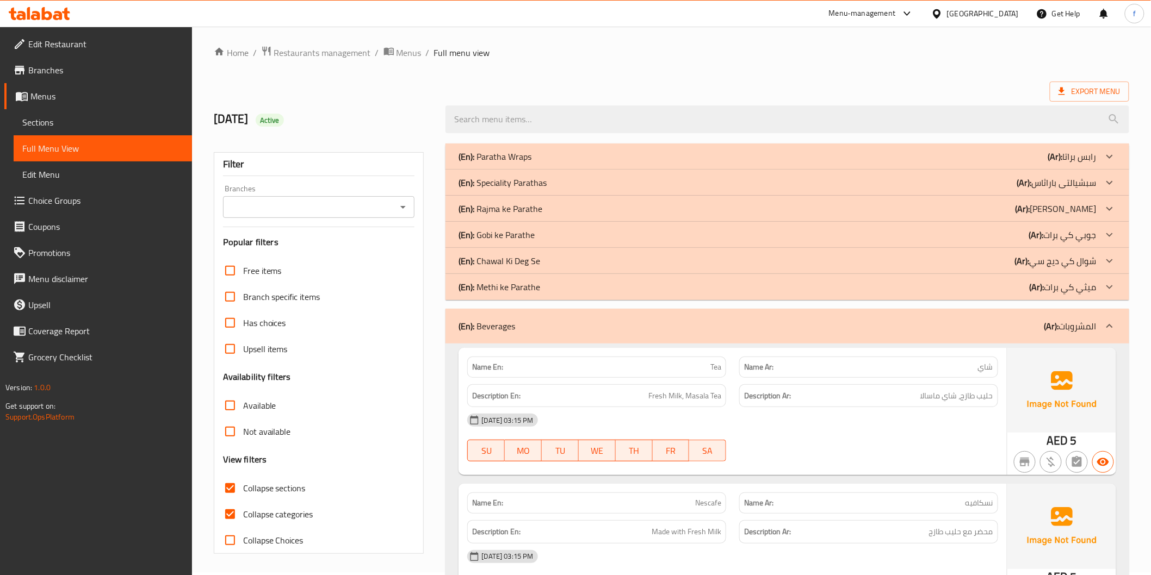
click at [550, 262] on div "(En): Chawal Ki Deg Se (Ar): شوال كي ديج سي" at bounding box center [776, 261] width 637 height 13
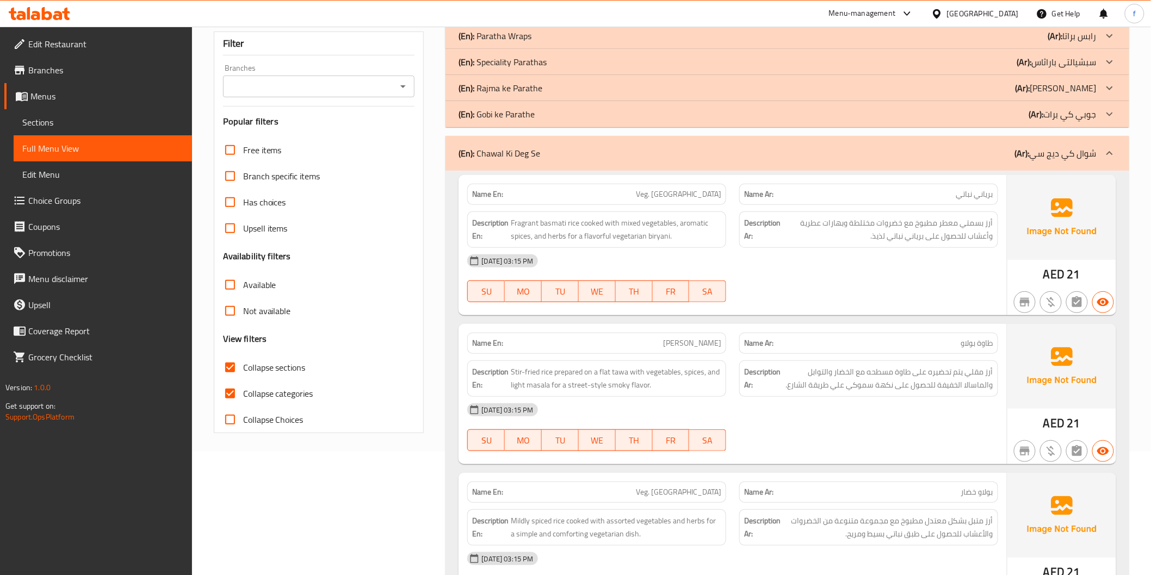
scroll to position [0, 0]
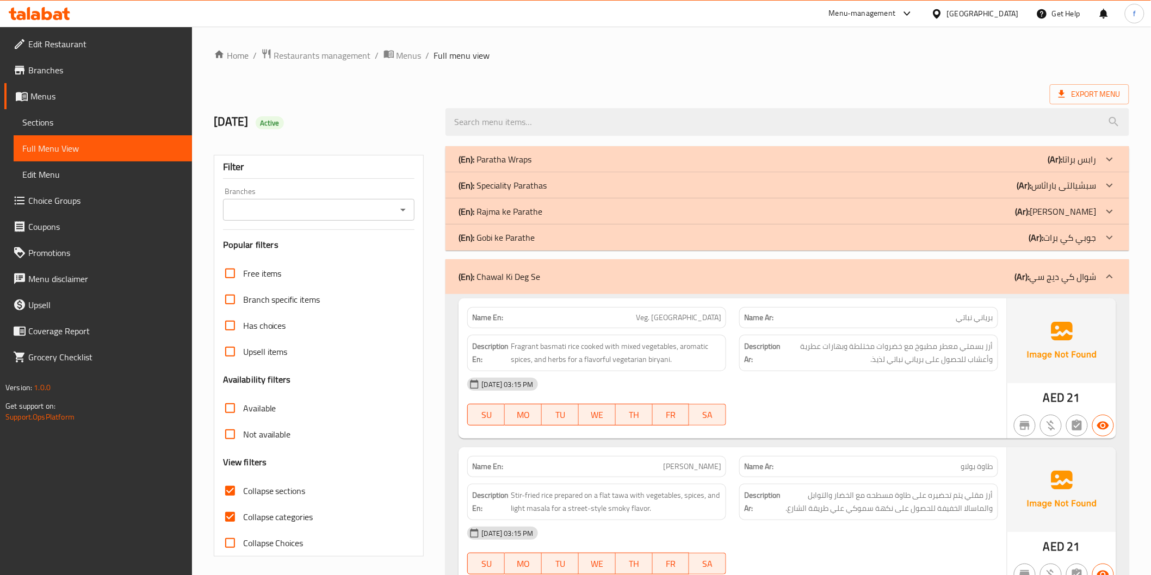
click at [591, 214] on div "(En): Rajma ke Parathe (Ar): راجما كي برات" at bounding box center [776, 211] width 637 height 13
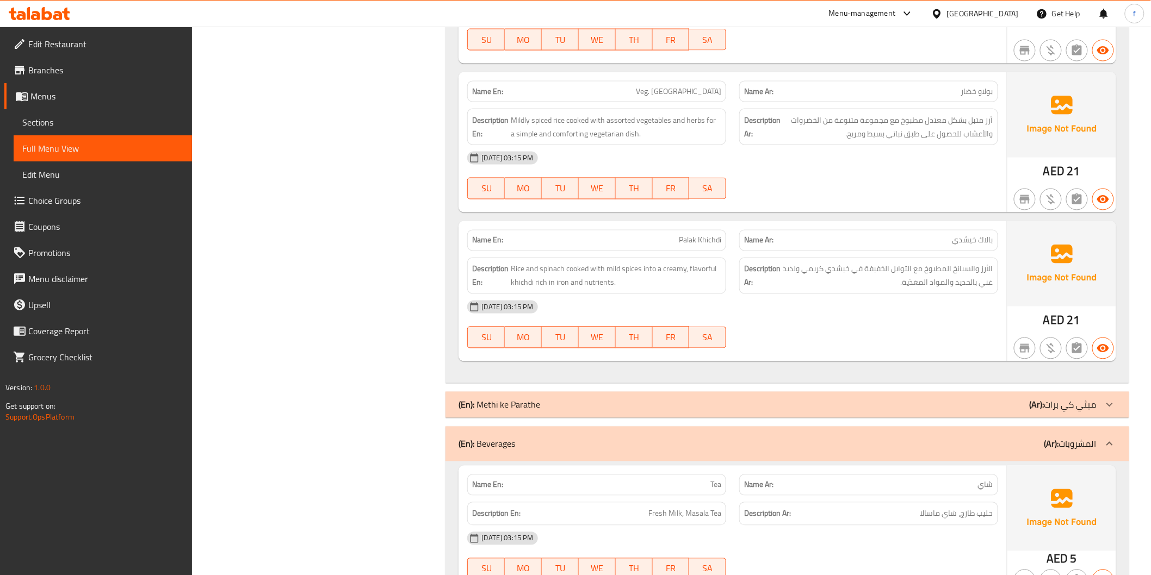
scroll to position [725, 0]
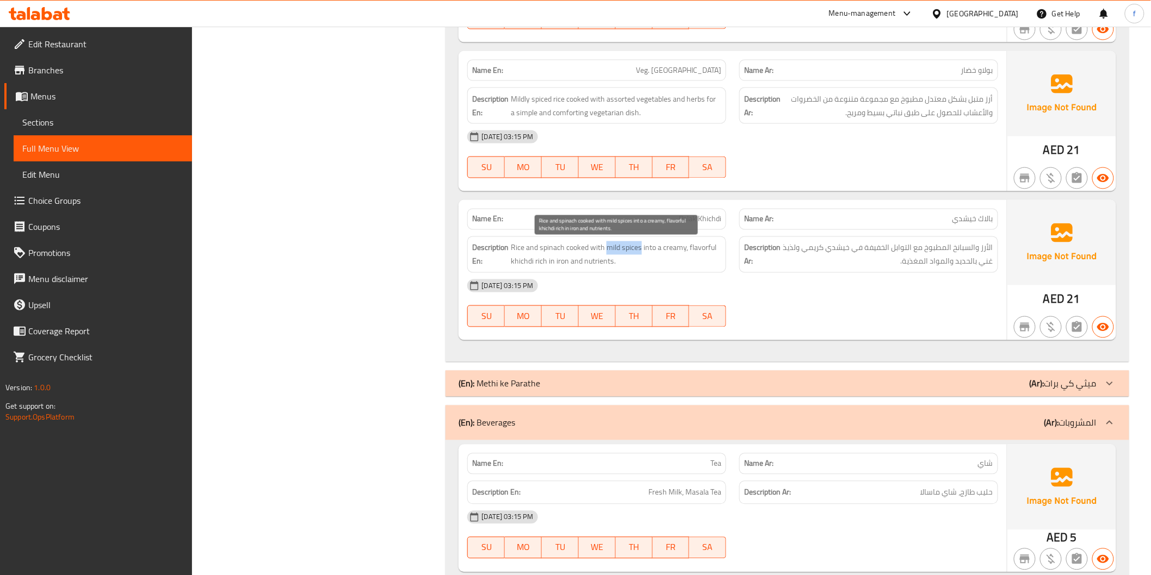
drag, startPoint x: 607, startPoint y: 249, endPoint x: 640, endPoint y: 249, distance: 32.1
click at [640, 249] on span "Rice and spinach cooked with mild spices into a creamy, flavorful khichdi rich …" at bounding box center [616, 254] width 210 height 27
click at [767, 311] on div "14-10-2025 03:15 PM SU MO TU WE TH FR SA" at bounding box center [732, 303] width 543 height 61
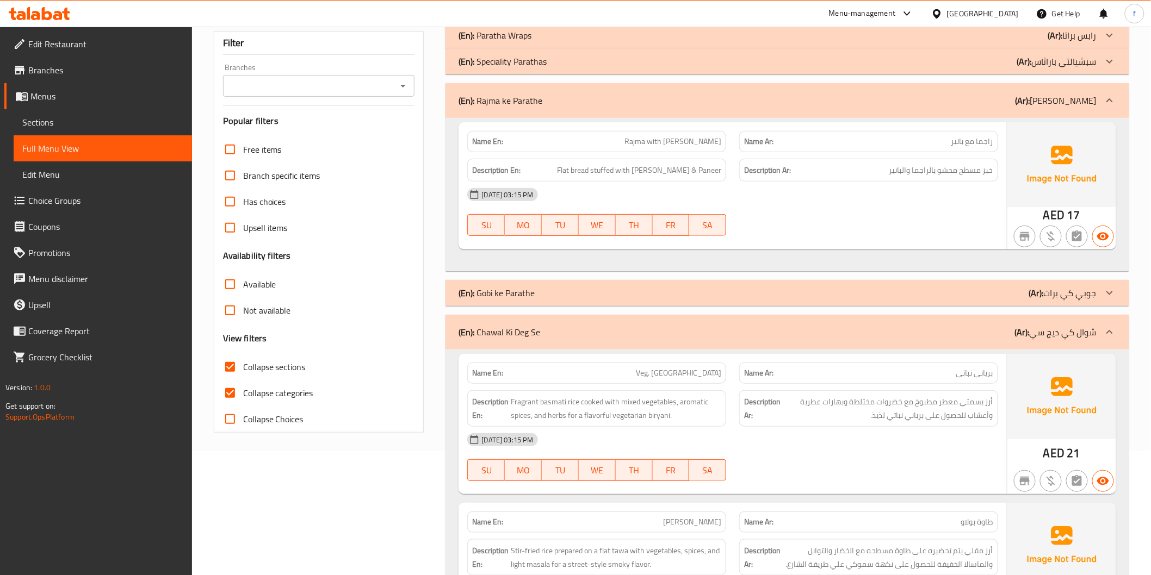
scroll to position [0, 0]
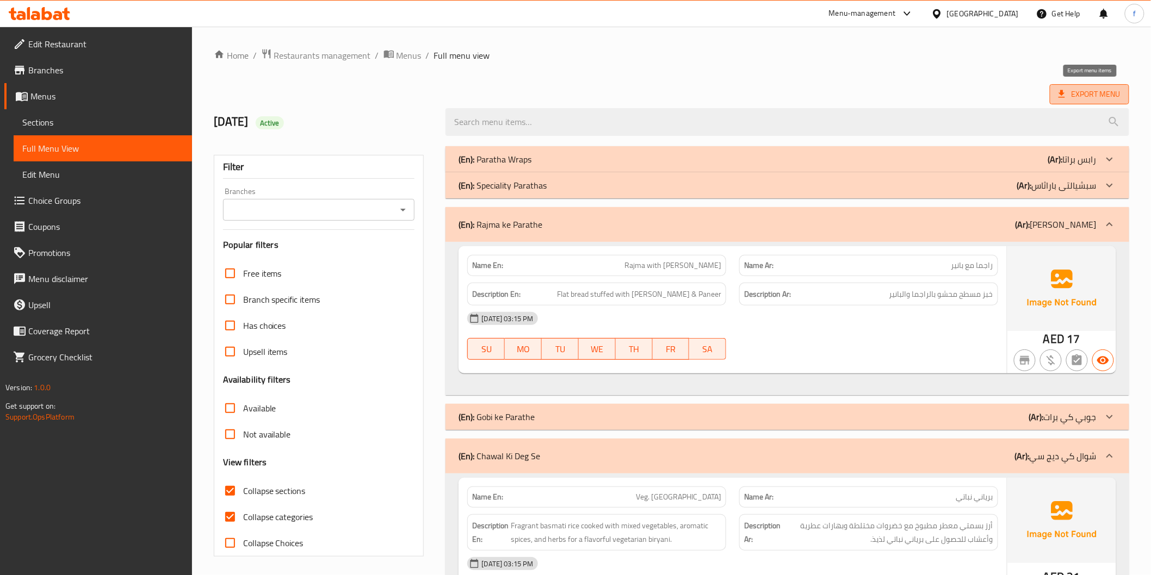
click at [1078, 98] on span "Export Menu" at bounding box center [1089, 95] width 62 height 14
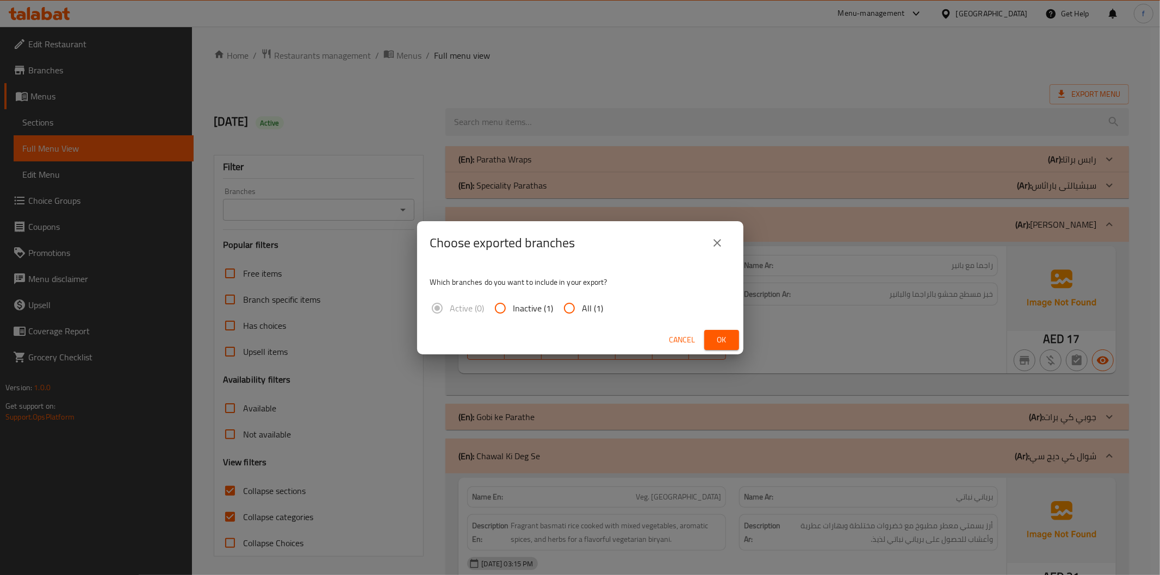
click at [790, 162] on div "Choose exported branches Which branches do you want to include in your export? …" at bounding box center [580, 287] width 1160 height 575
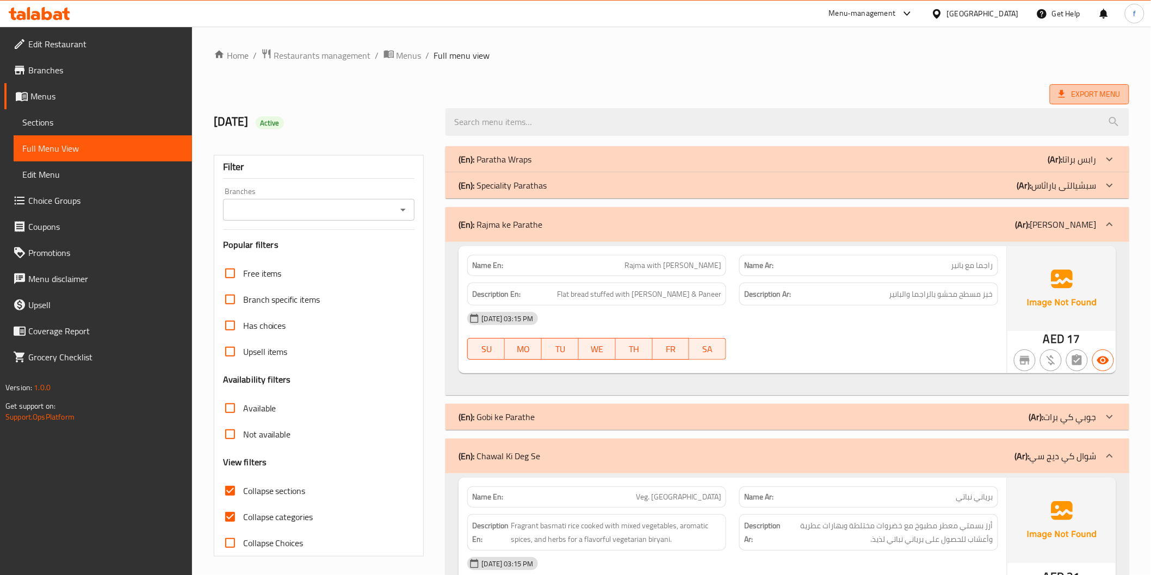
click at [1126, 90] on span "Export Menu" at bounding box center [1089, 94] width 79 height 20
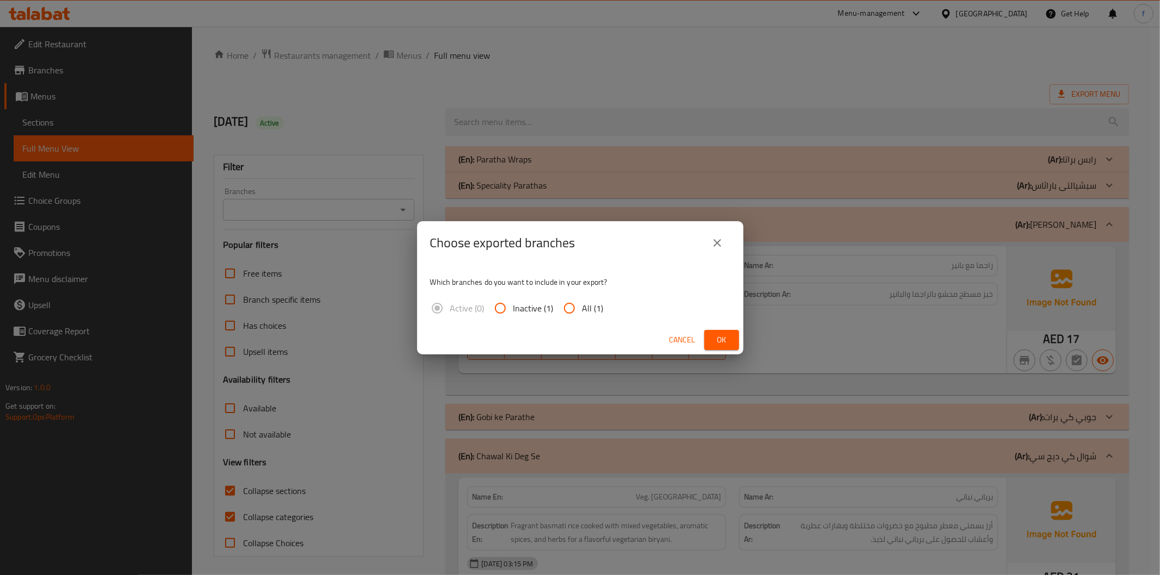
click at [890, 104] on div "Choose exported branches Which branches do you want to include in your export? …" at bounding box center [580, 287] width 1160 height 575
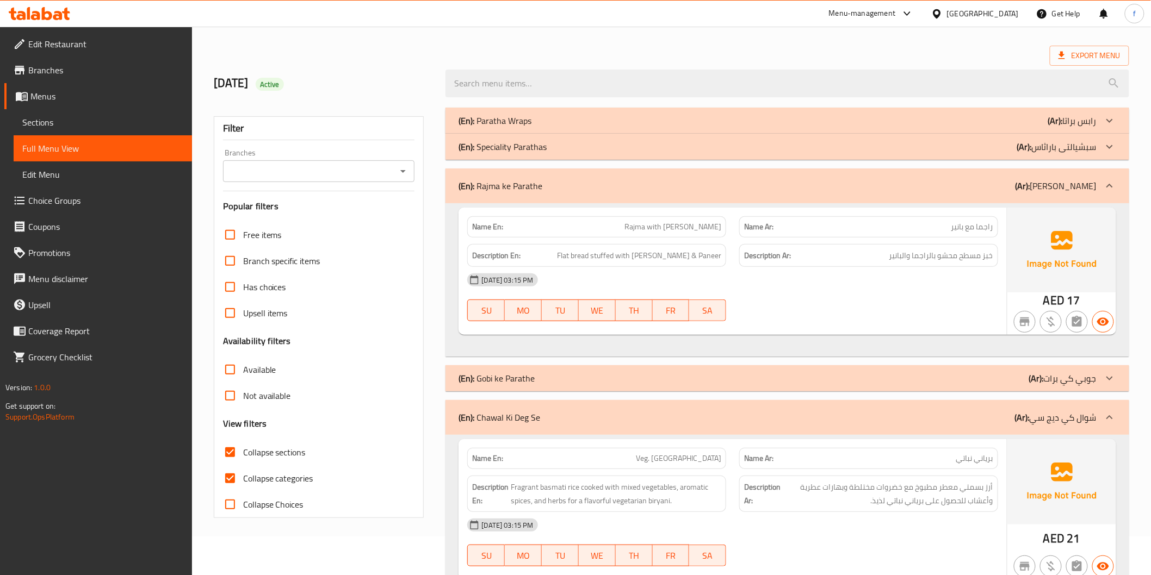
scroll to position [60, 0]
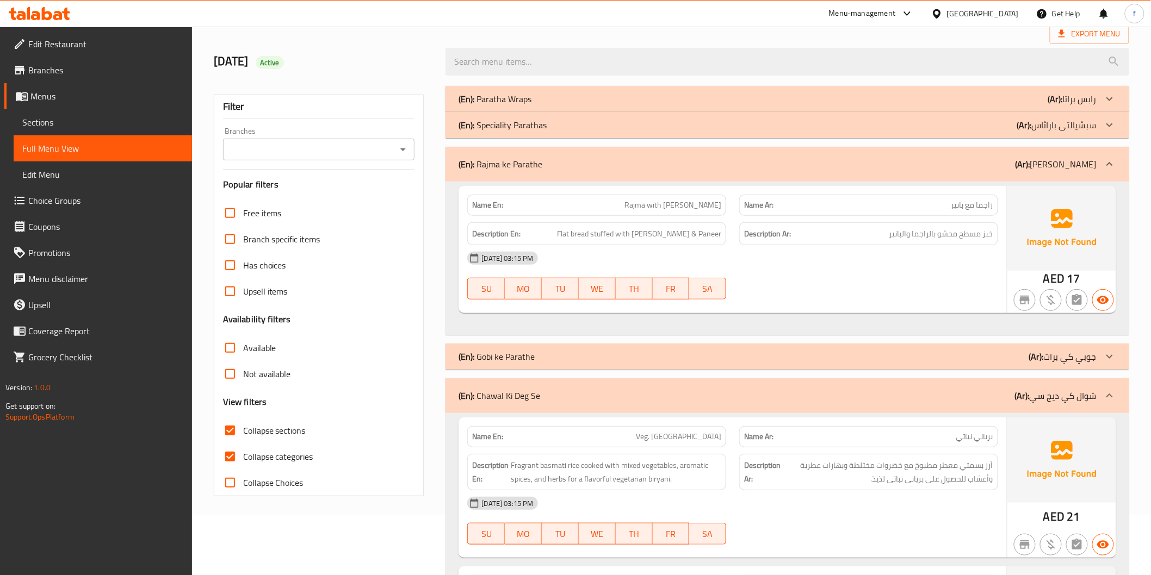
click at [227, 432] on input "Collapse sections" at bounding box center [230, 431] width 26 height 26
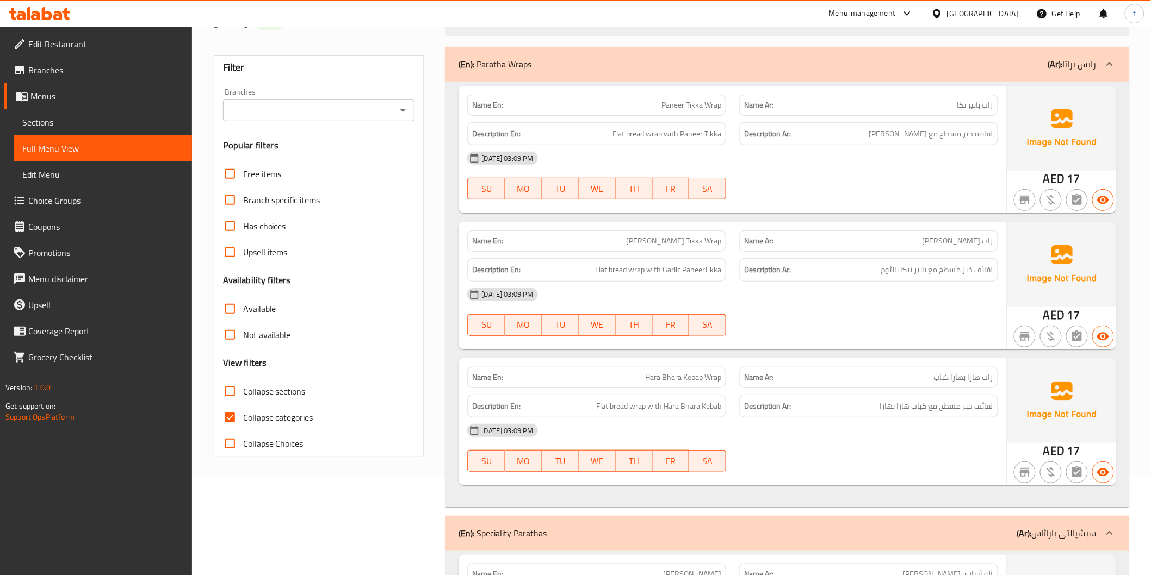
scroll to position [121, 0]
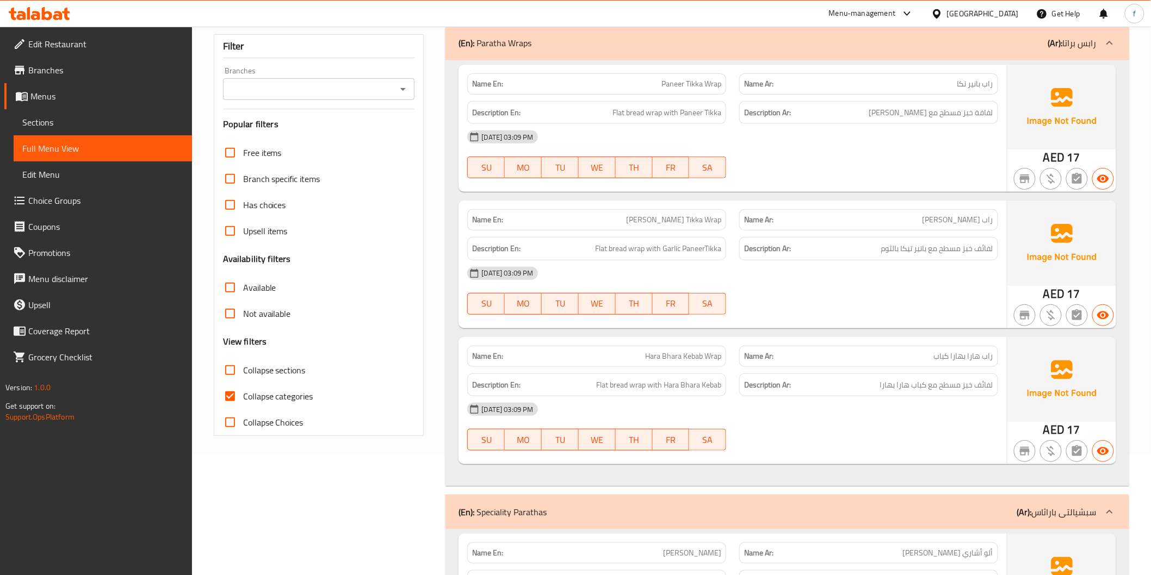
click at [220, 370] on input "Collapse sections" at bounding box center [230, 370] width 26 height 26
checkbox input "true"
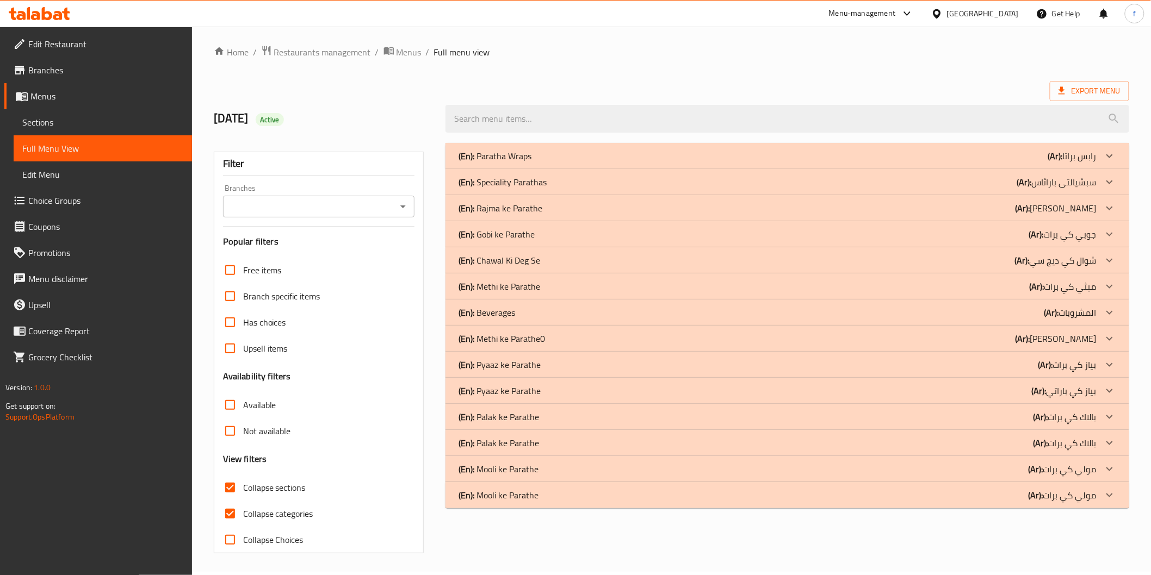
click at [240, 394] on div "Free items Branch specific items Has choices Upsell items Availability filters …" at bounding box center [319, 405] width 192 height 296
click at [235, 510] on input "Collapse categories" at bounding box center [230, 514] width 26 height 26
checkbox input "false"
click at [544, 316] on div "(En): Beverages (Ar): المشروبات" at bounding box center [776, 313] width 637 height 13
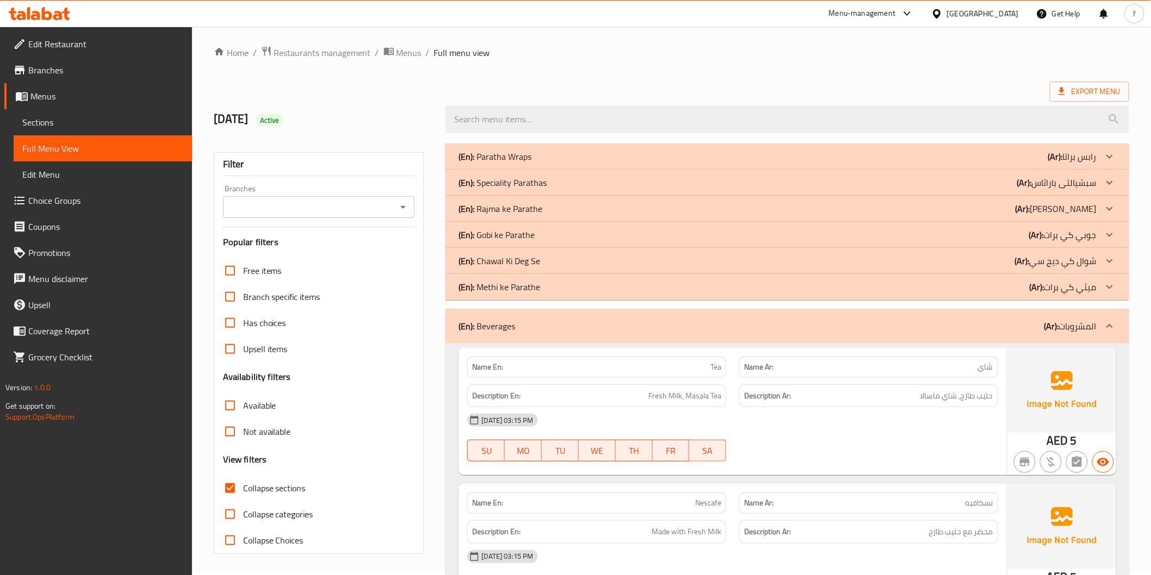
click at [523, 268] on p "(En): Chawal Ki Deg Se" at bounding box center [499, 261] width 82 height 13
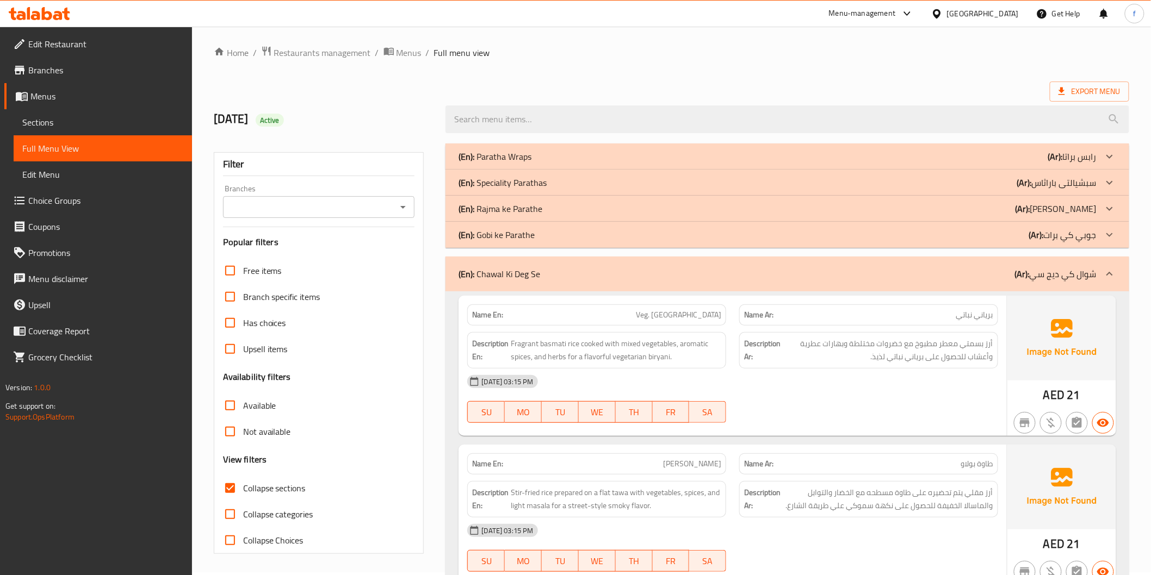
click at [538, 209] on p "(En): Rajma ke Parathe" at bounding box center [500, 208] width 84 height 13
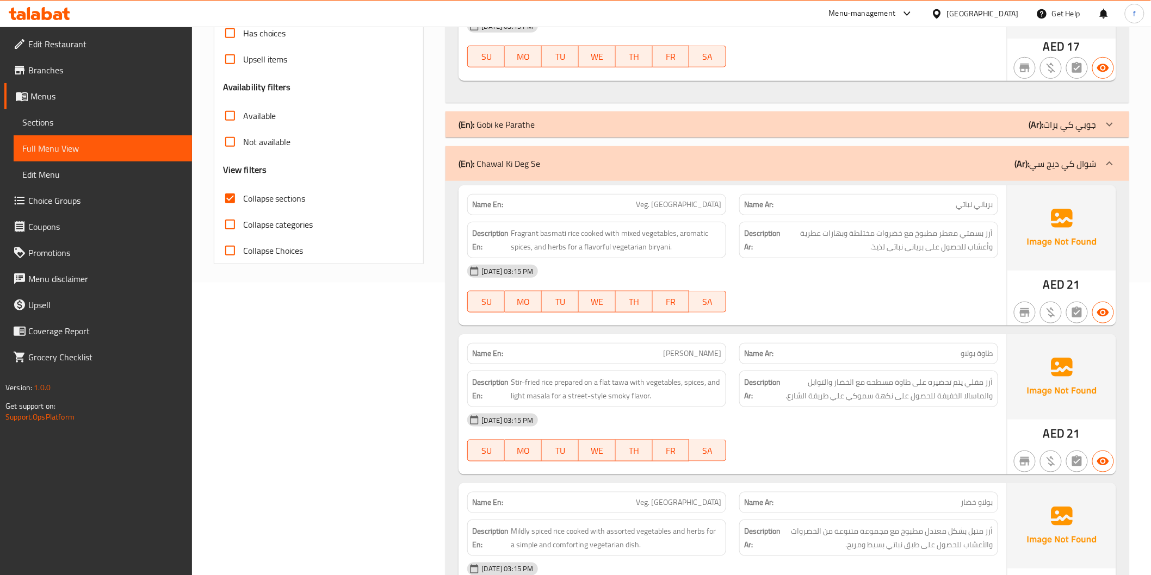
scroll to position [0, 0]
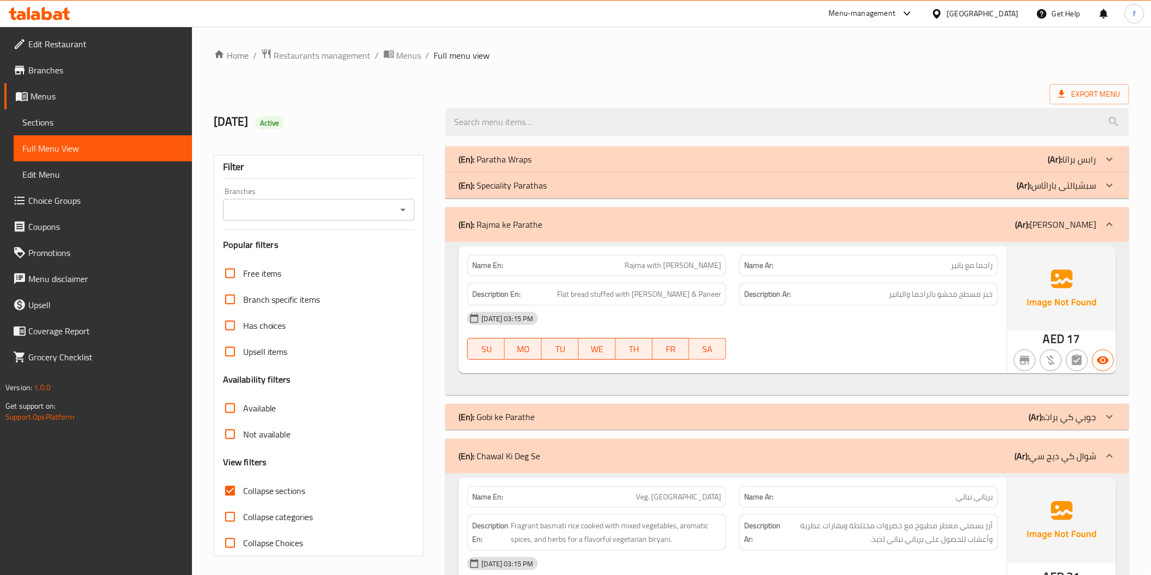
click at [83, 125] on span "Sections" at bounding box center [102, 122] width 161 height 13
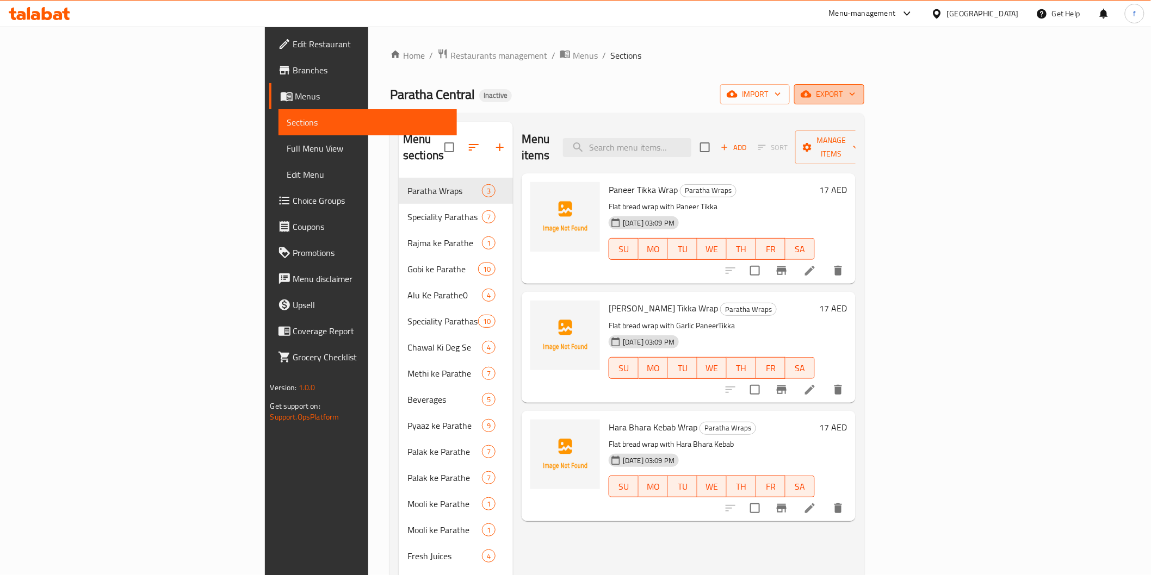
click at [858, 96] on icon "button" at bounding box center [852, 94] width 11 height 11
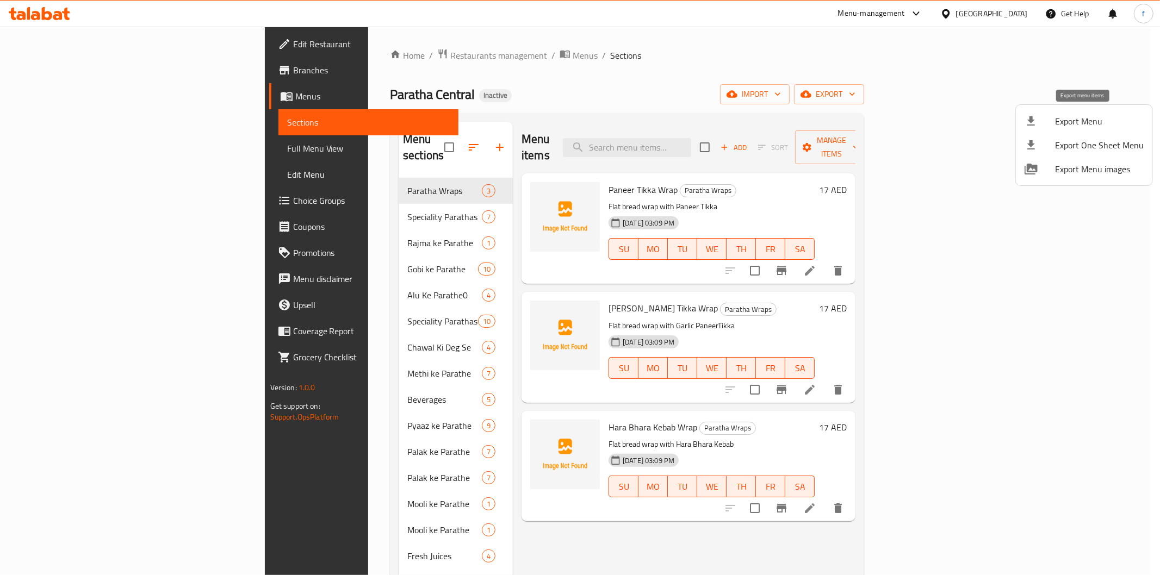
click at [1094, 120] on span "Export Menu" at bounding box center [1099, 121] width 89 height 13
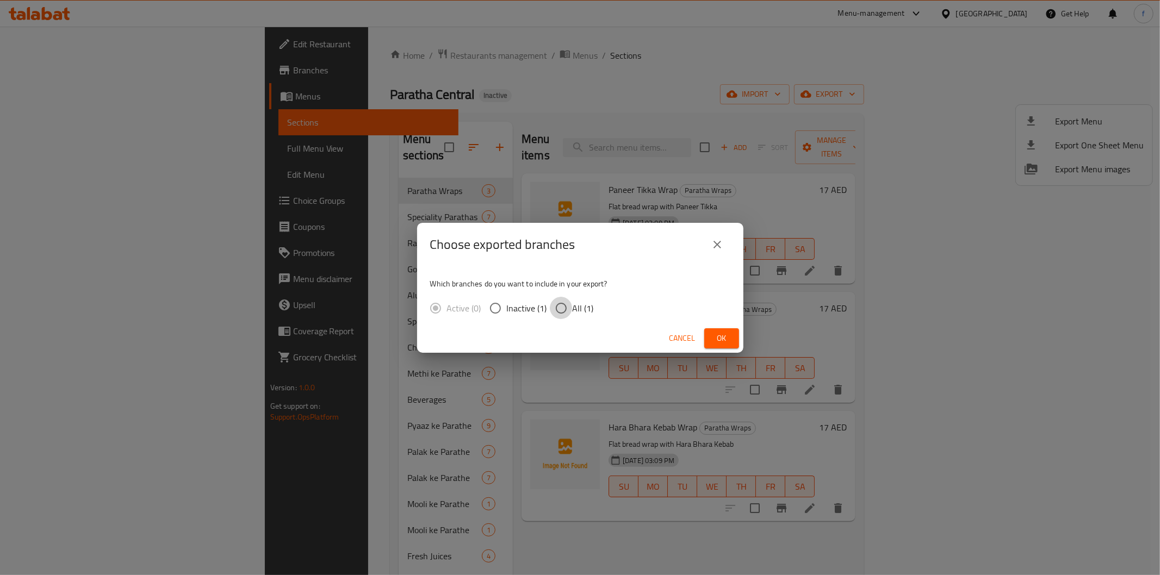
click at [562, 311] on input "All (1)" at bounding box center [561, 308] width 23 height 23
radio input "true"
click at [721, 338] on span "Ok" at bounding box center [721, 339] width 17 height 14
